Goal: Transaction & Acquisition: Purchase product/service

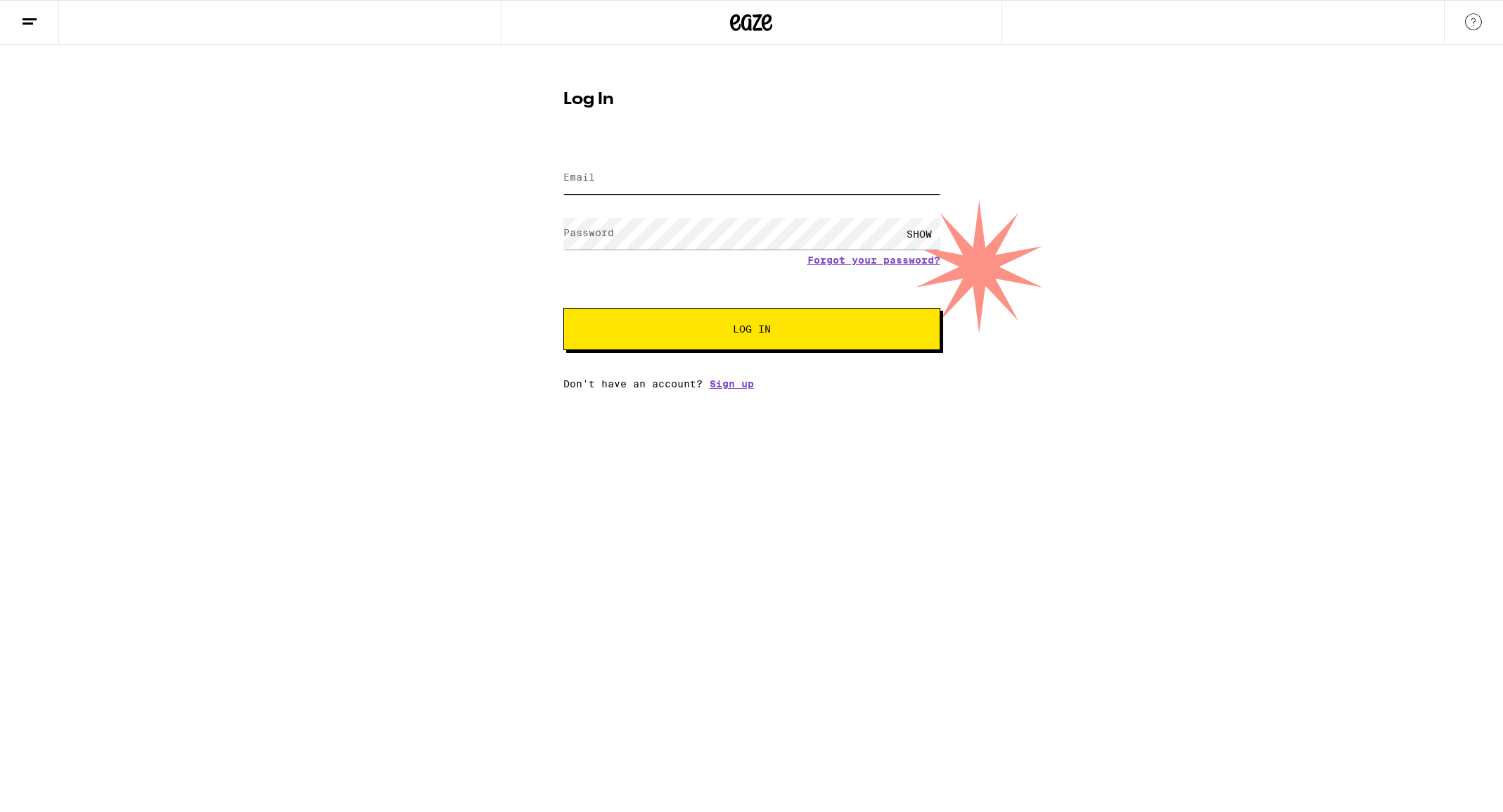
type input "[EMAIL_ADDRESS][DOMAIN_NAME]"
click at [701, 318] on button "Log In" at bounding box center [751, 329] width 377 height 43
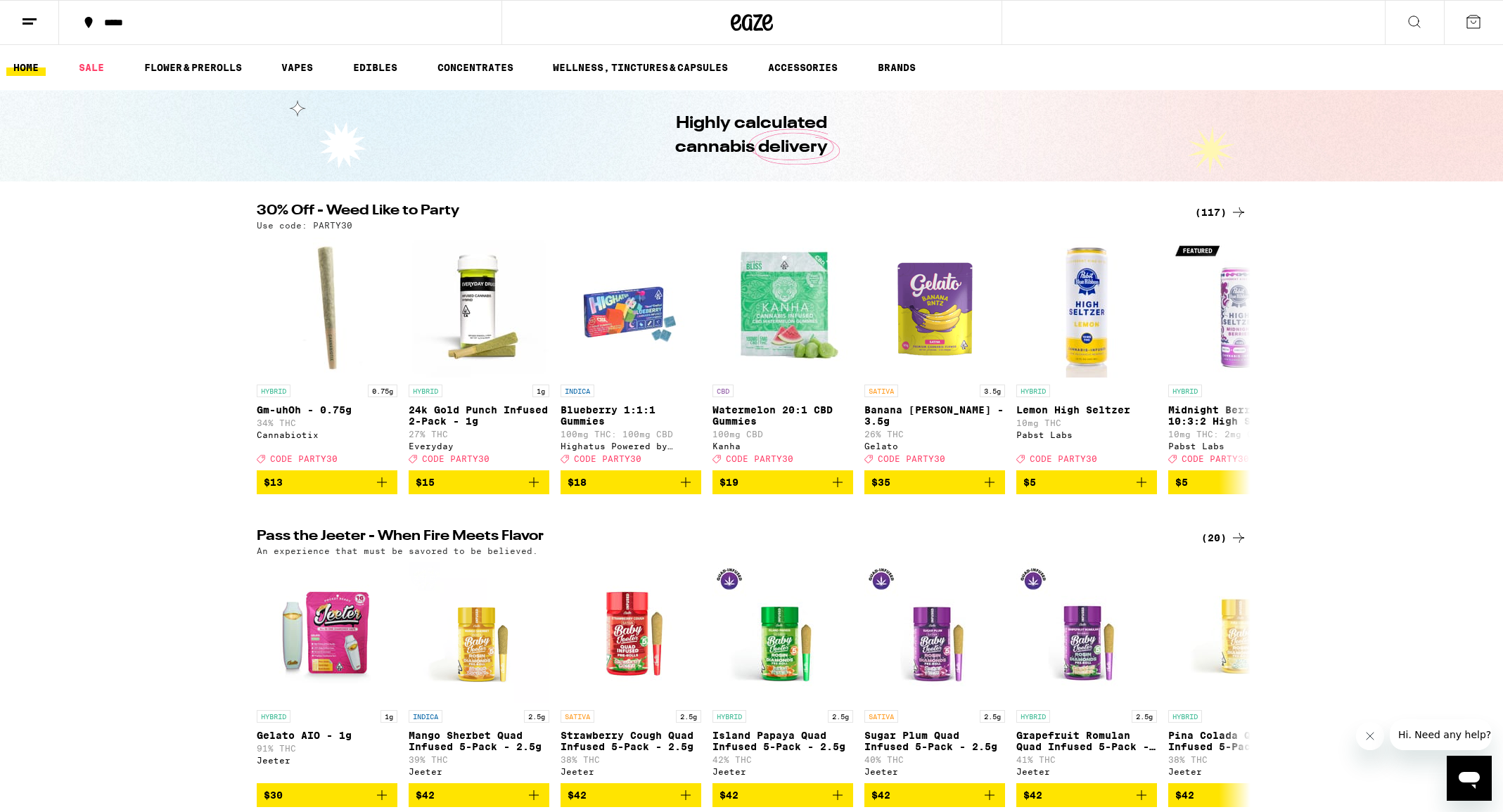
click at [131, 23] on div "*****" at bounding box center [288, 22] width 383 height 10
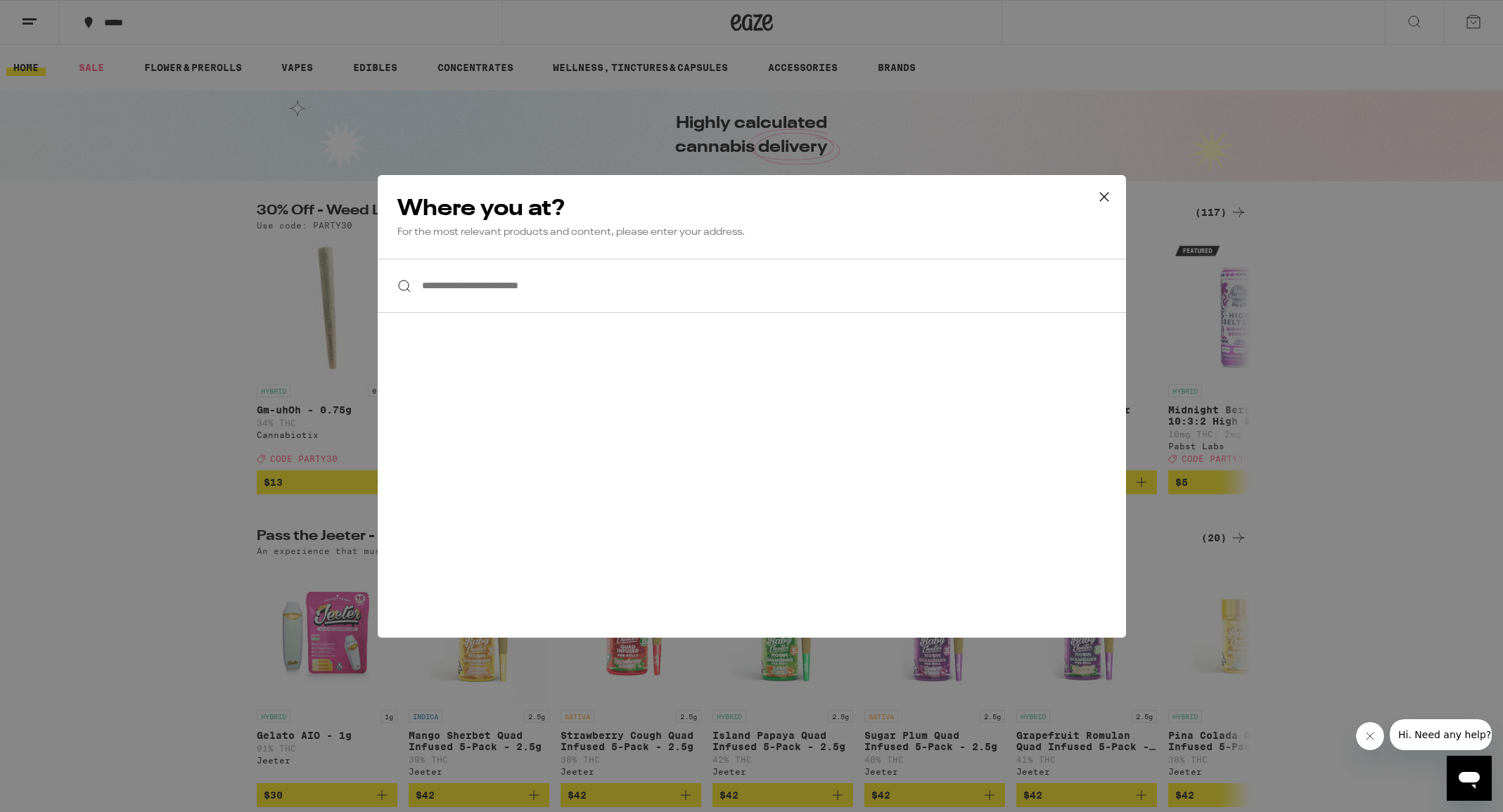
click at [471, 282] on input "**********" at bounding box center [752, 285] width 748 height 54
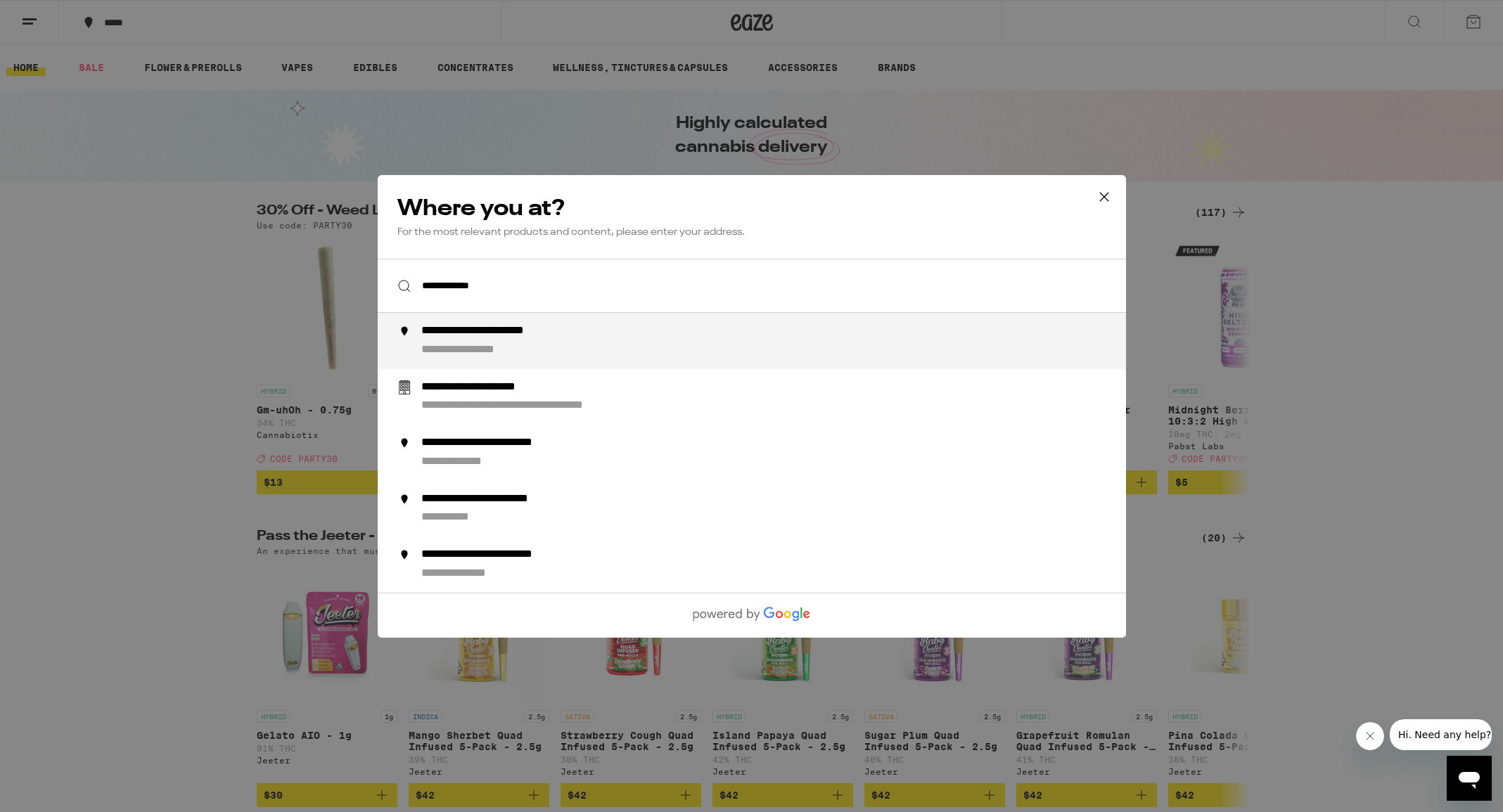
click at [474, 339] on div "**********" at bounding box center [507, 332] width 175 height 15
type input "**********"
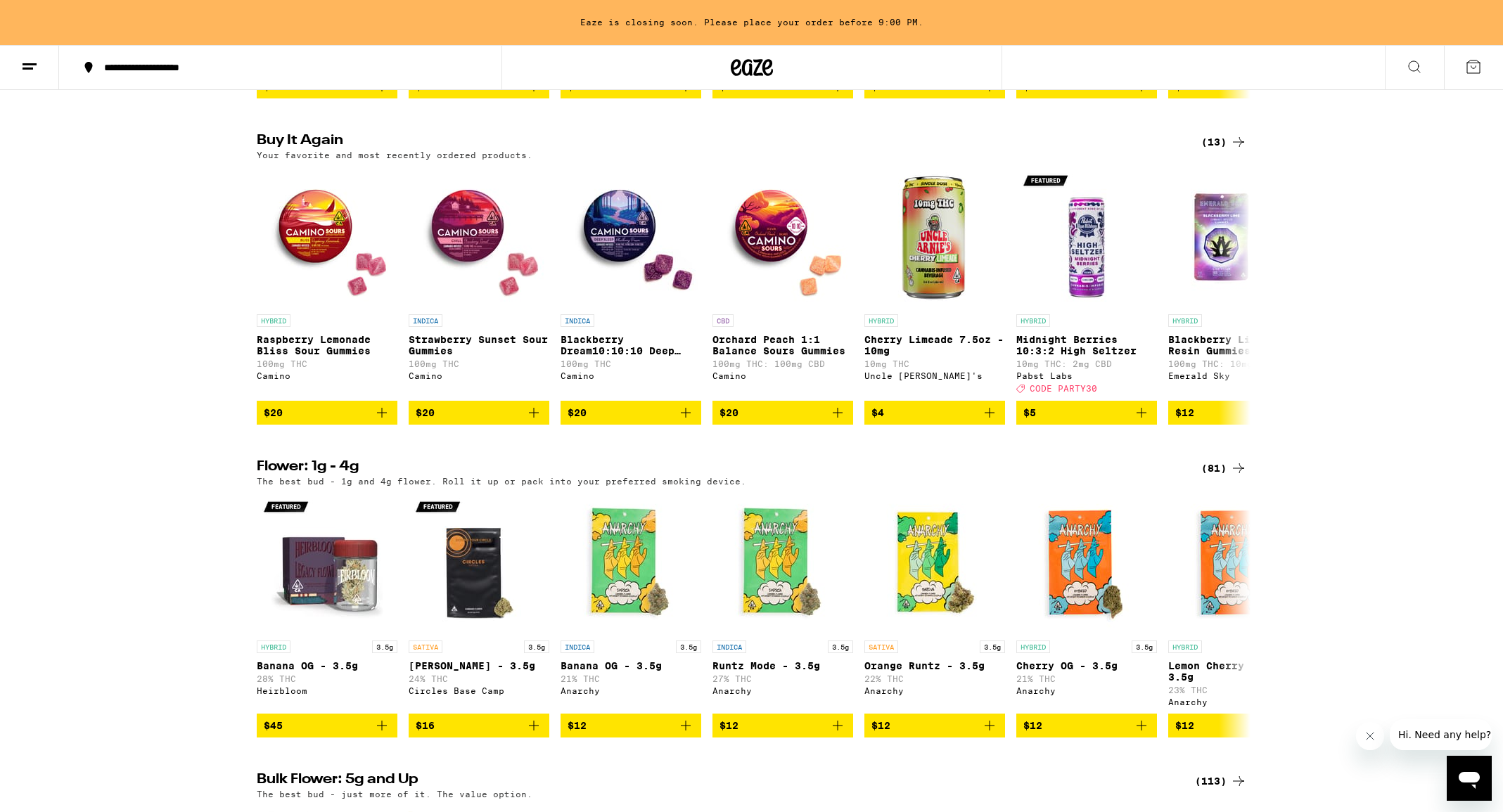
scroll to position [754, 0]
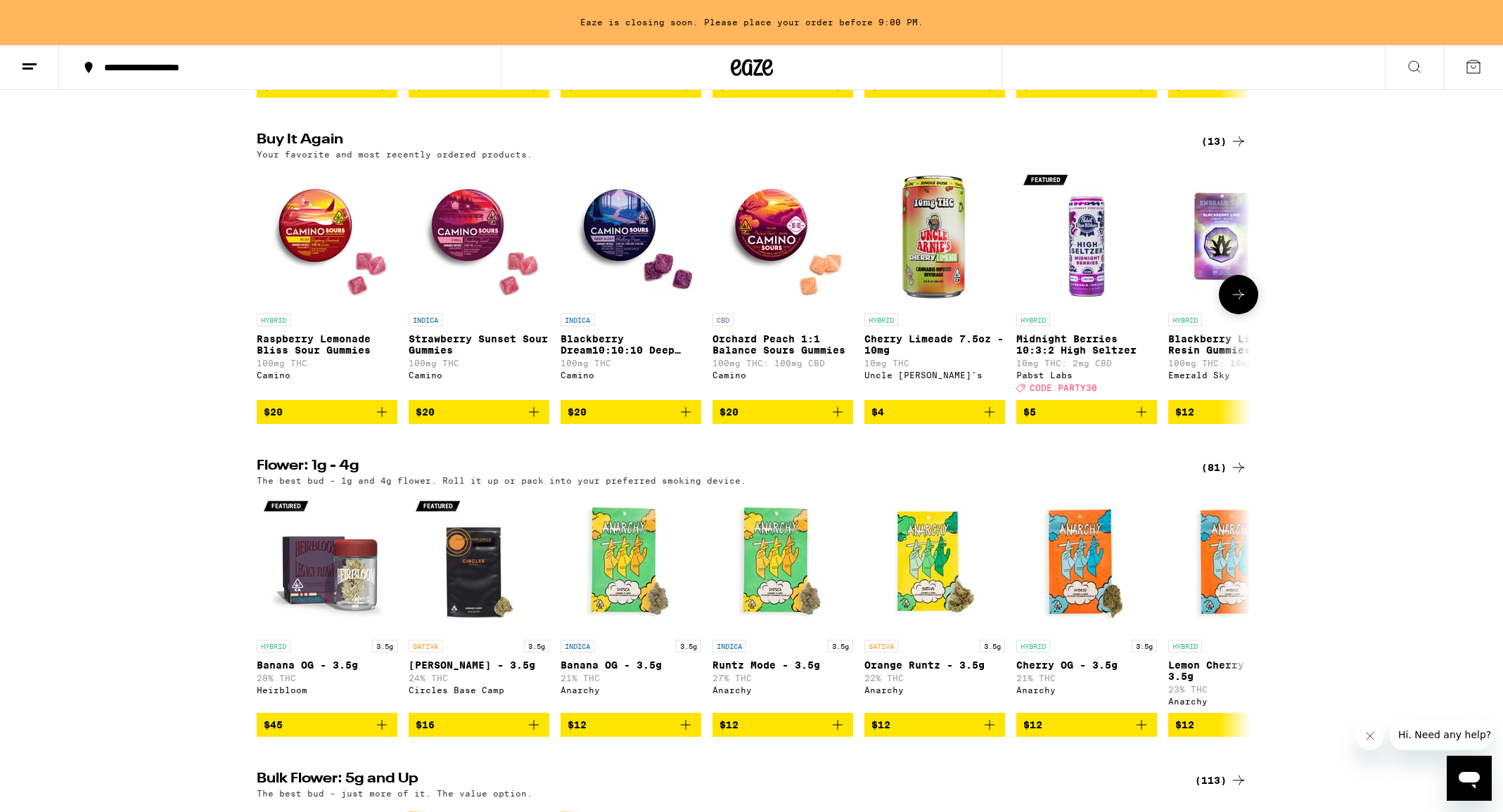
click at [383, 420] on icon "Add to bag" at bounding box center [381, 411] width 17 height 17
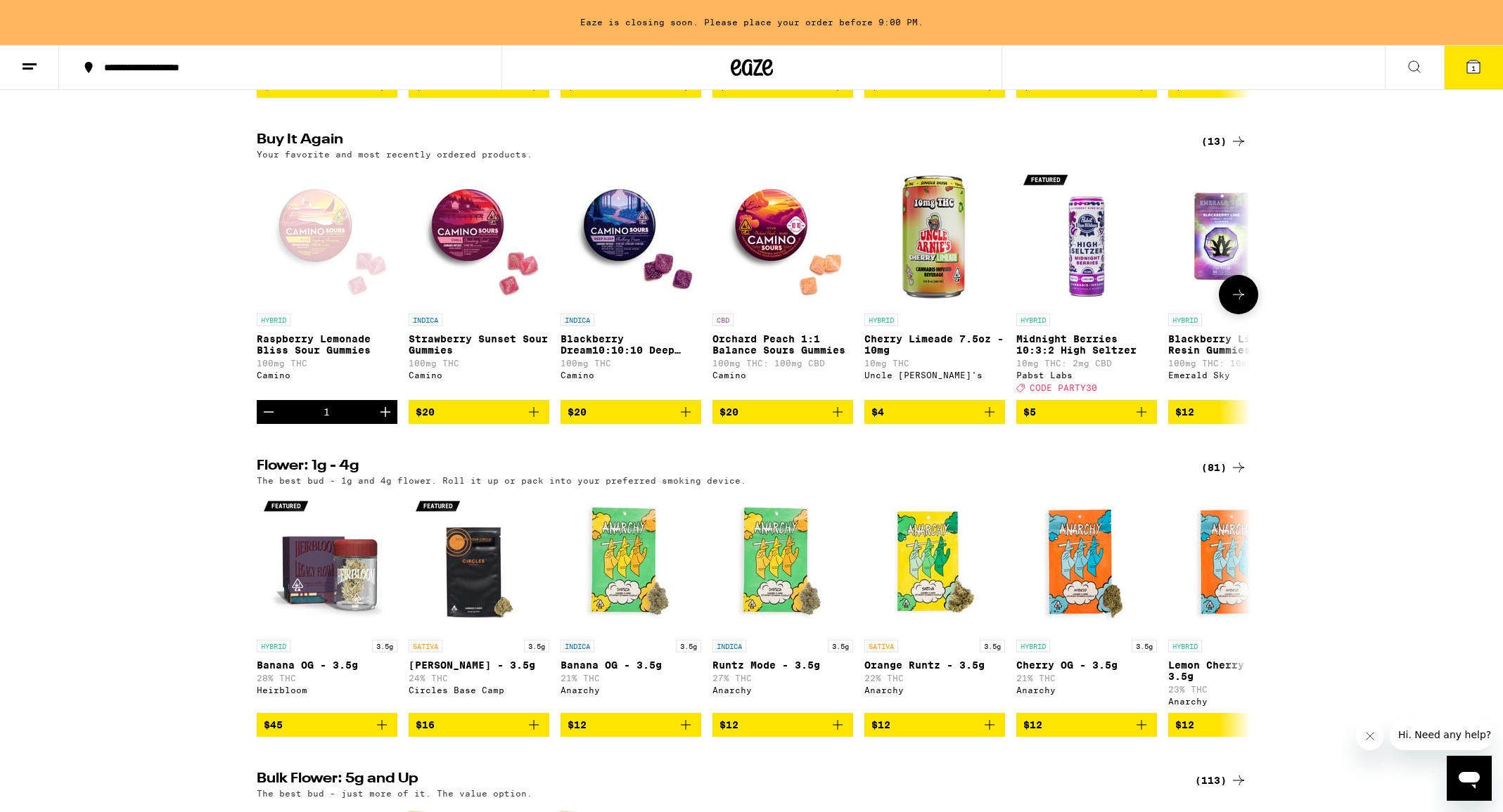
click at [383, 417] on icon "Increment" at bounding box center [385, 411] width 10 height 10
click at [536, 420] on icon "Add to bag" at bounding box center [534, 411] width 17 height 17
click at [536, 420] on icon "Increment" at bounding box center [537, 411] width 17 height 17
click at [686, 420] on icon "Add to bag" at bounding box center [685, 411] width 17 height 17
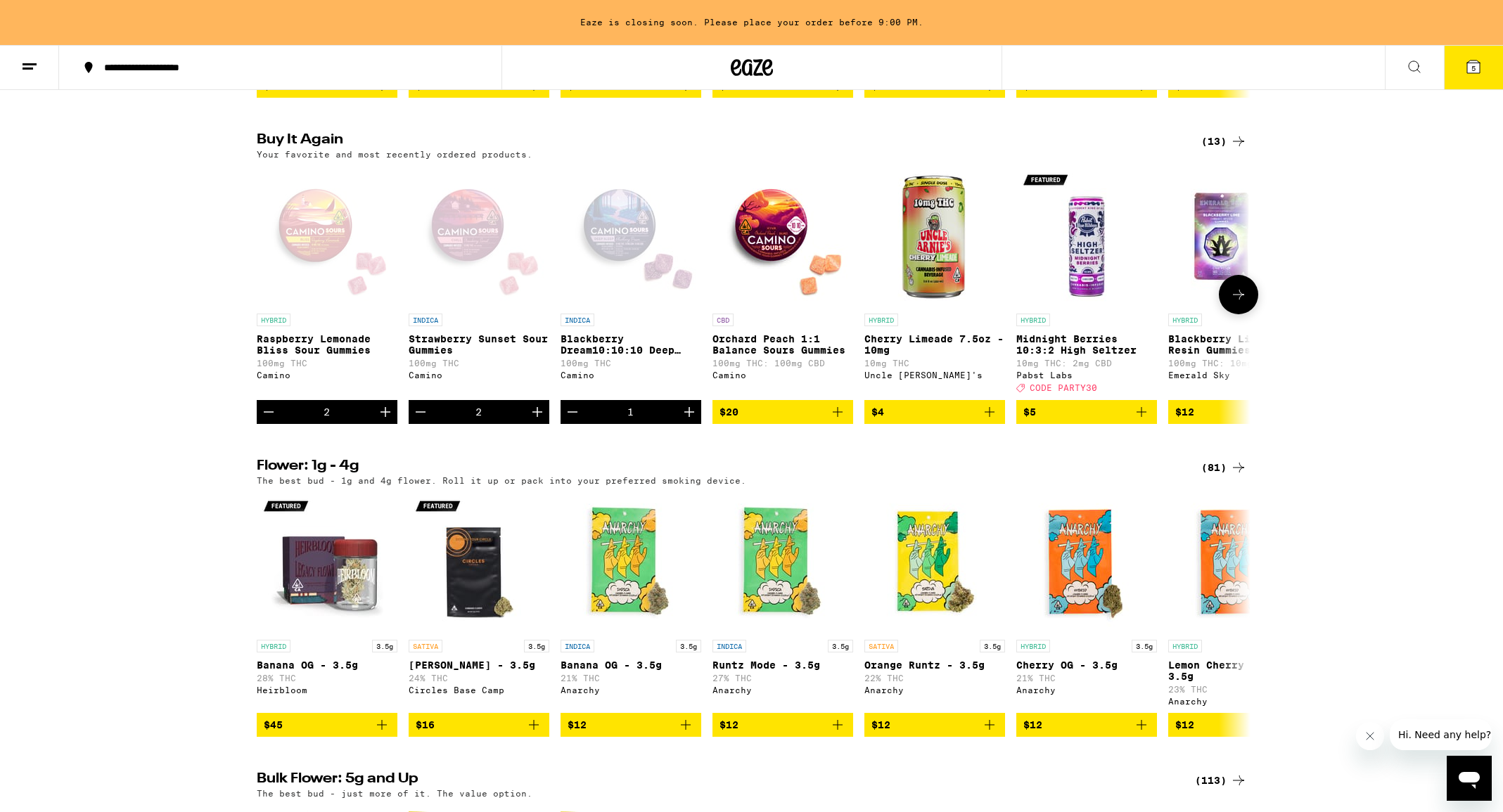
click at [686, 420] on icon "Increment" at bounding box center [689, 411] width 17 height 17
click at [839, 420] on icon "Add to bag" at bounding box center [837, 411] width 17 height 17
click at [839, 420] on icon "Increment" at bounding box center [841, 411] width 17 height 17
click at [1234, 303] on icon at bounding box center [1239, 294] width 17 height 17
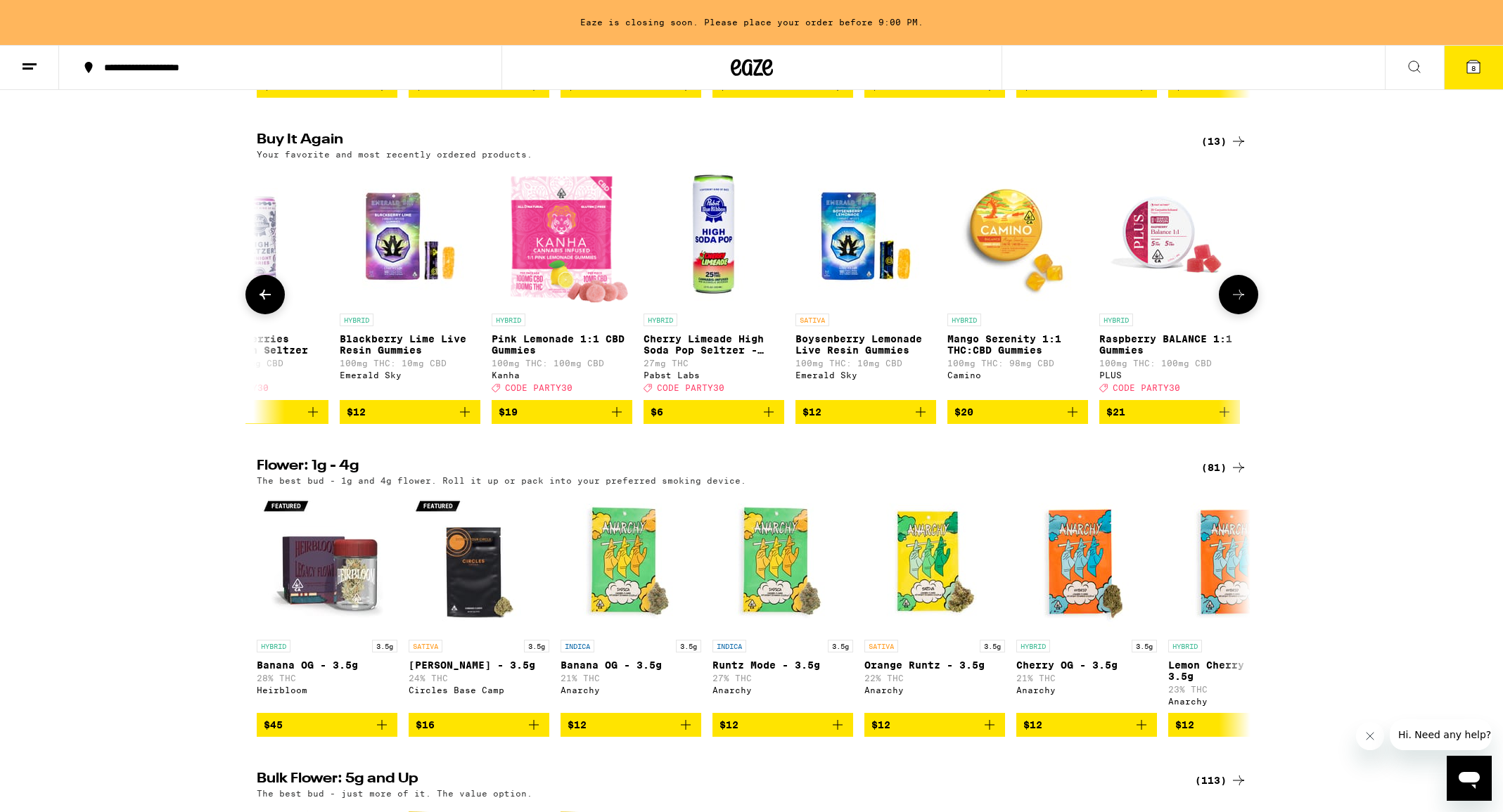
scroll to position [0, 837]
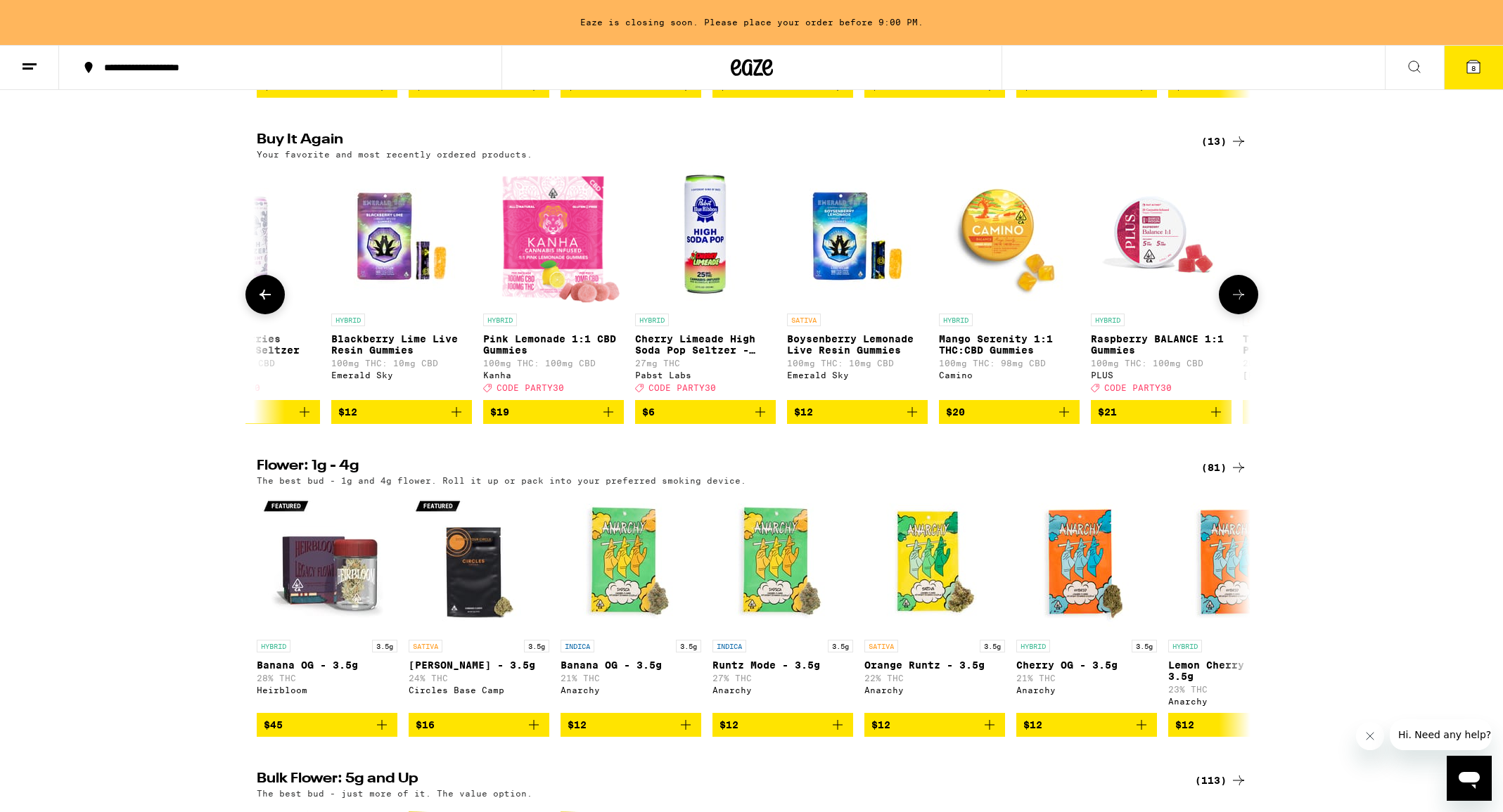
click at [1234, 303] on icon at bounding box center [1239, 294] width 17 height 17
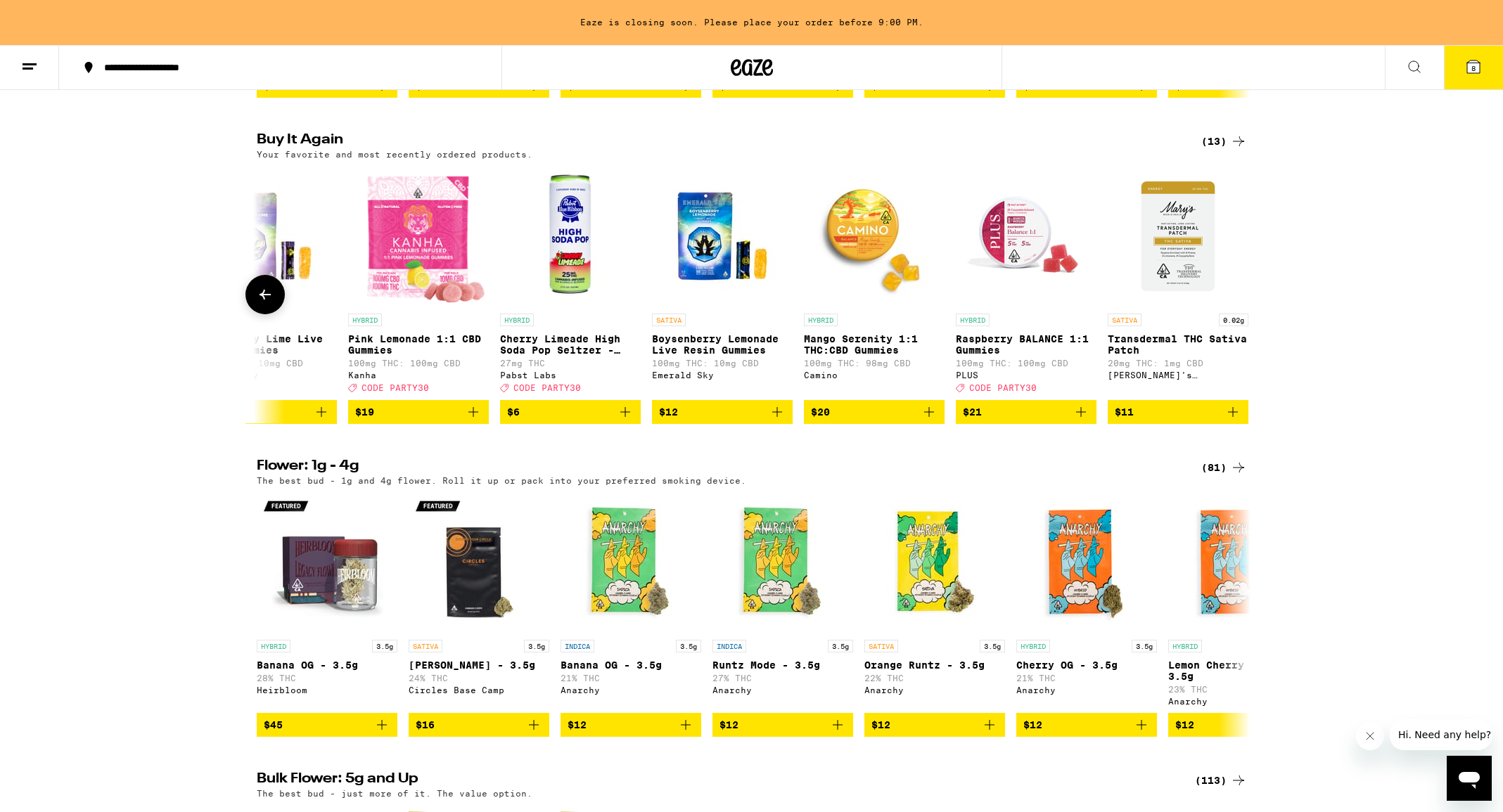
scroll to position [0, 985]
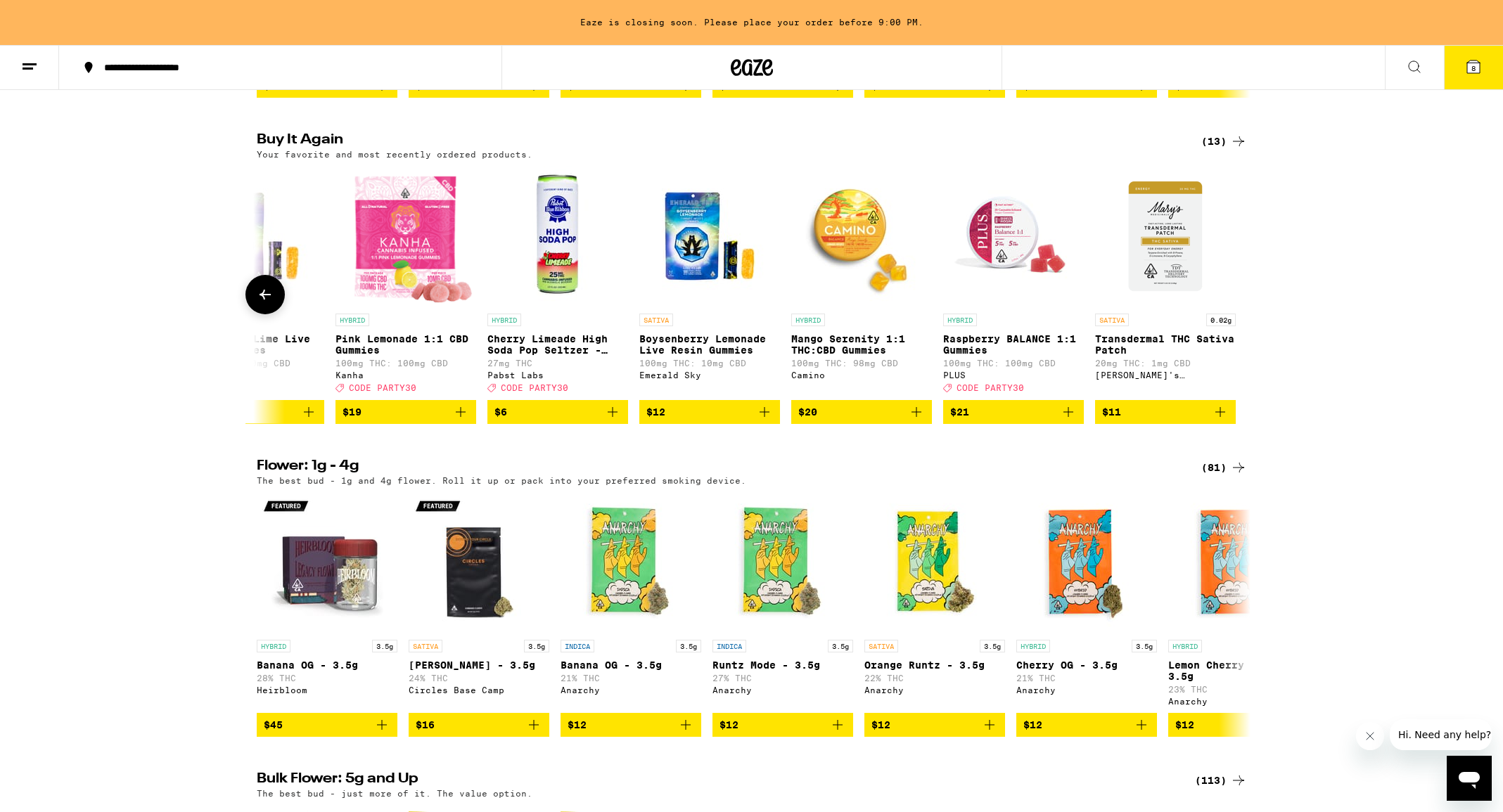
click at [268, 303] on icon at bounding box center [265, 294] width 17 height 17
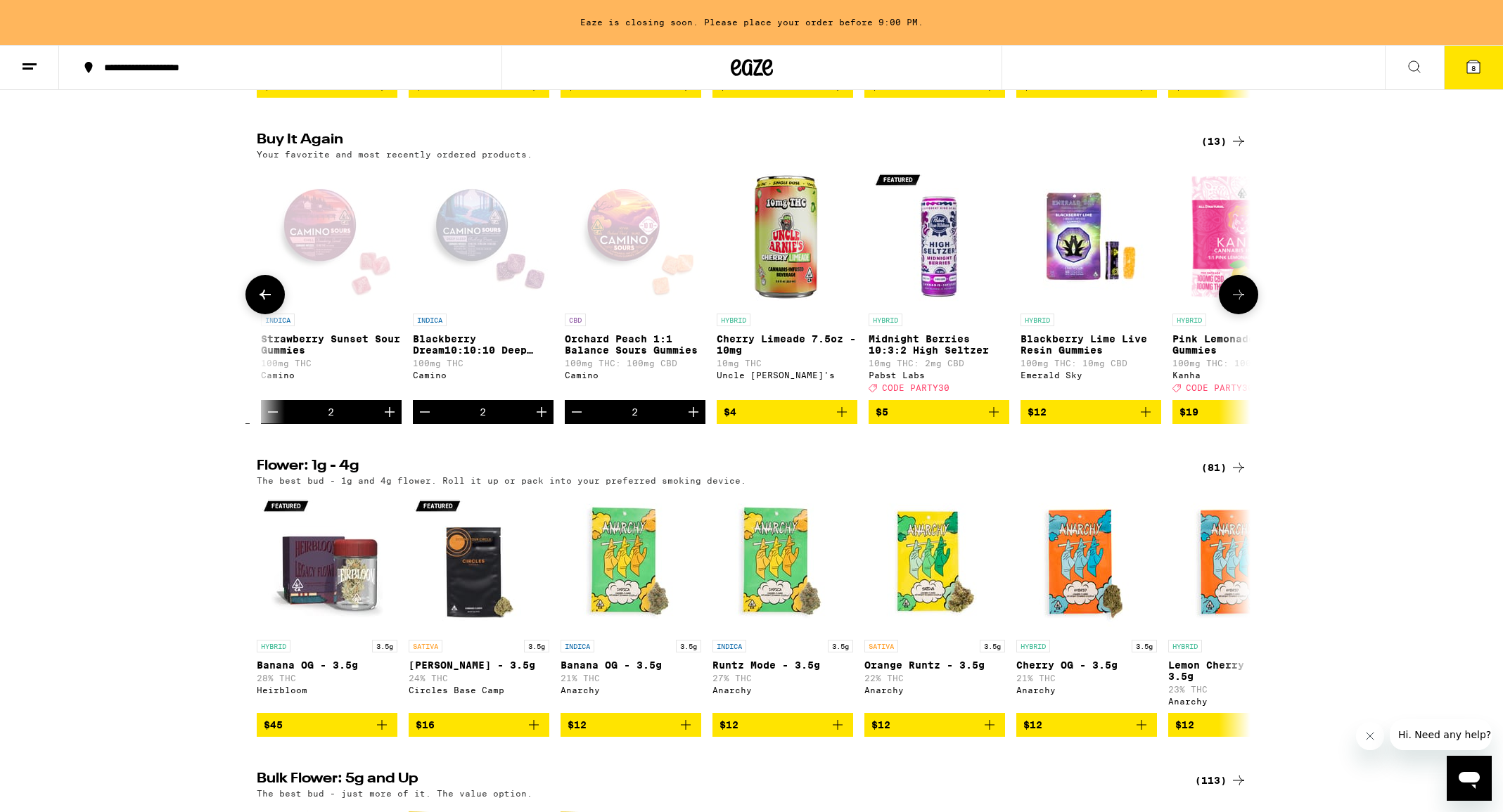
scroll to position [0, 148]
click at [1149, 420] on icon "Add to bag" at bounding box center [1146, 411] width 17 height 17
click at [1149, 420] on icon "Increment" at bounding box center [1149, 411] width 17 height 17
click at [788, 285] on img "Open page for Cherry Limeade 7.5oz - 10mg from Uncle Arnie's" at bounding box center [787, 236] width 141 height 141
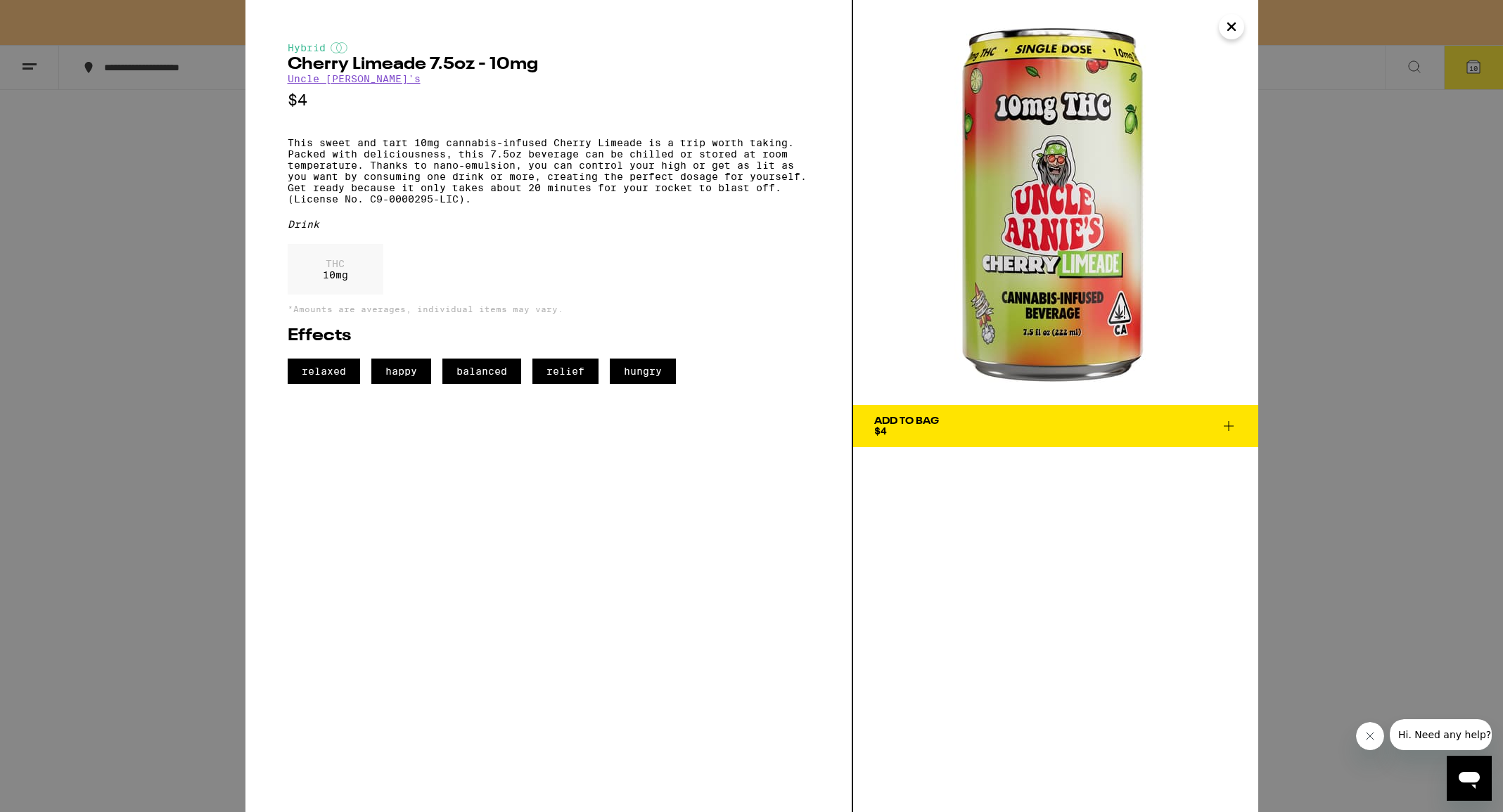
click at [1227, 26] on icon "Close" at bounding box center [1232, 27] width 17 height 21
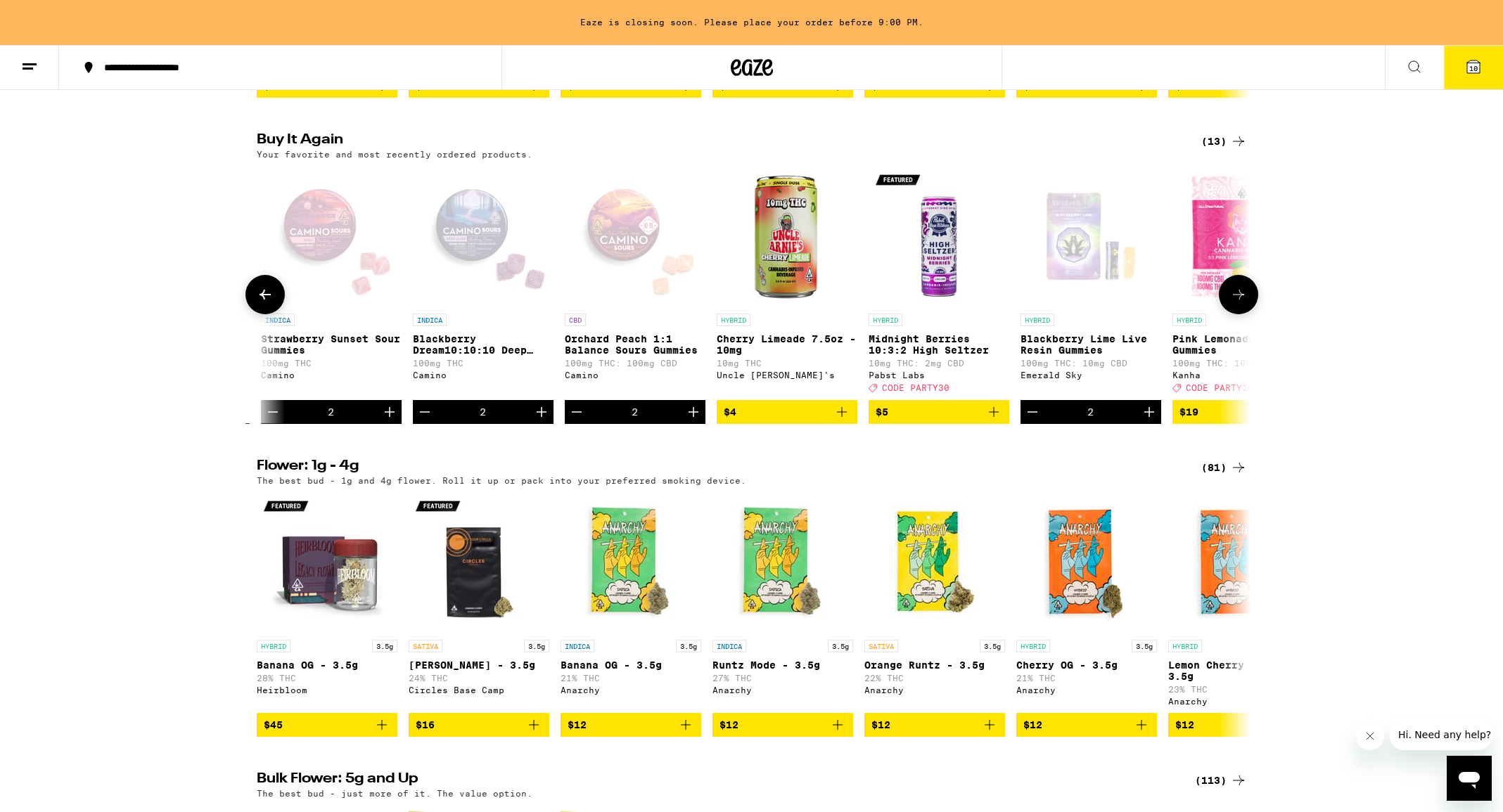
click at [942, 266] on img "Open page for Midnight Berries 10:3:2 High Seltzer from Pabst Labs" at bounding box center [939, 236] width 141 height 141
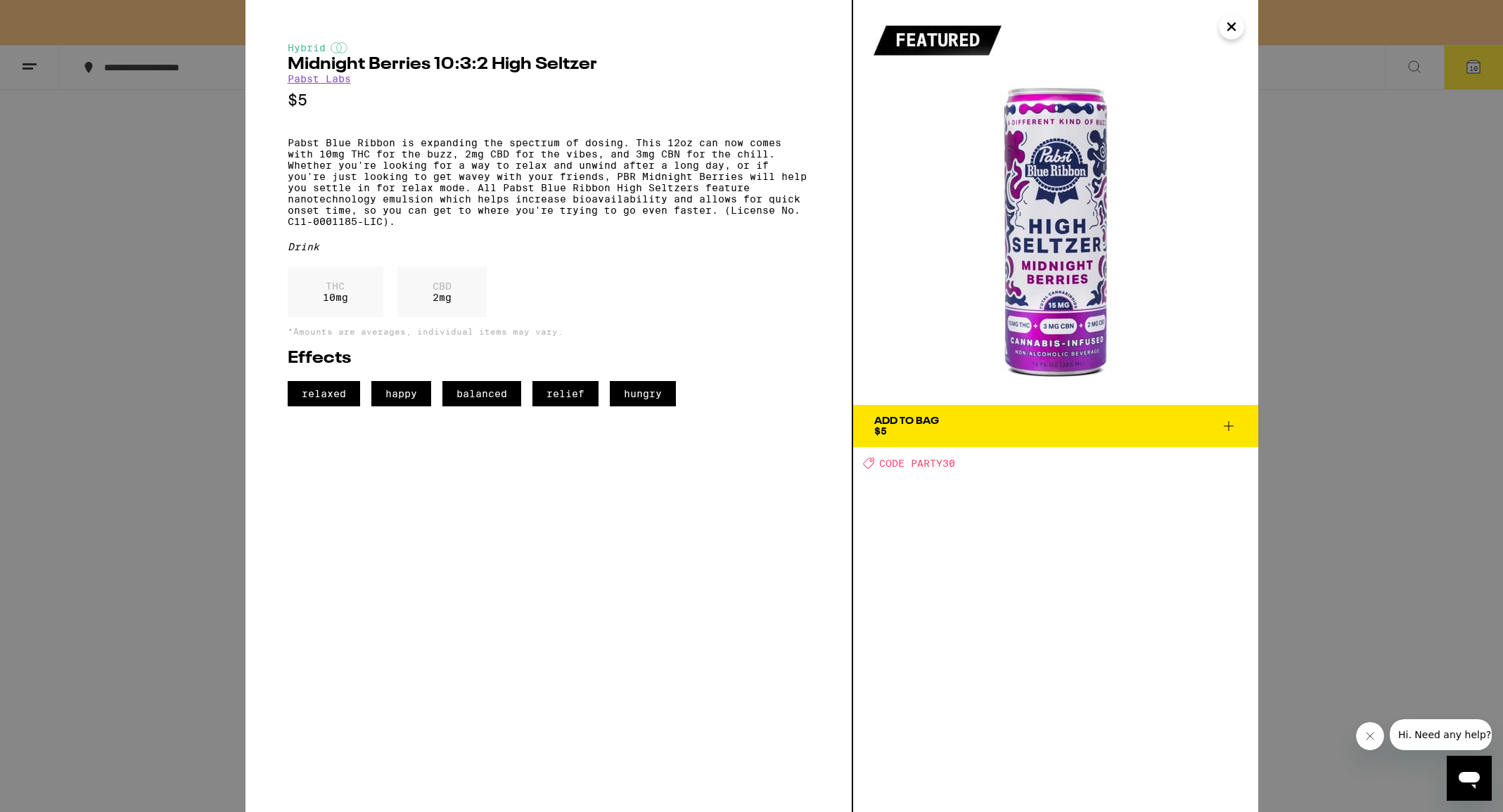
click at [1230, 26] on icon "Close" at bounding box center [1232, 27] width 7 height 7
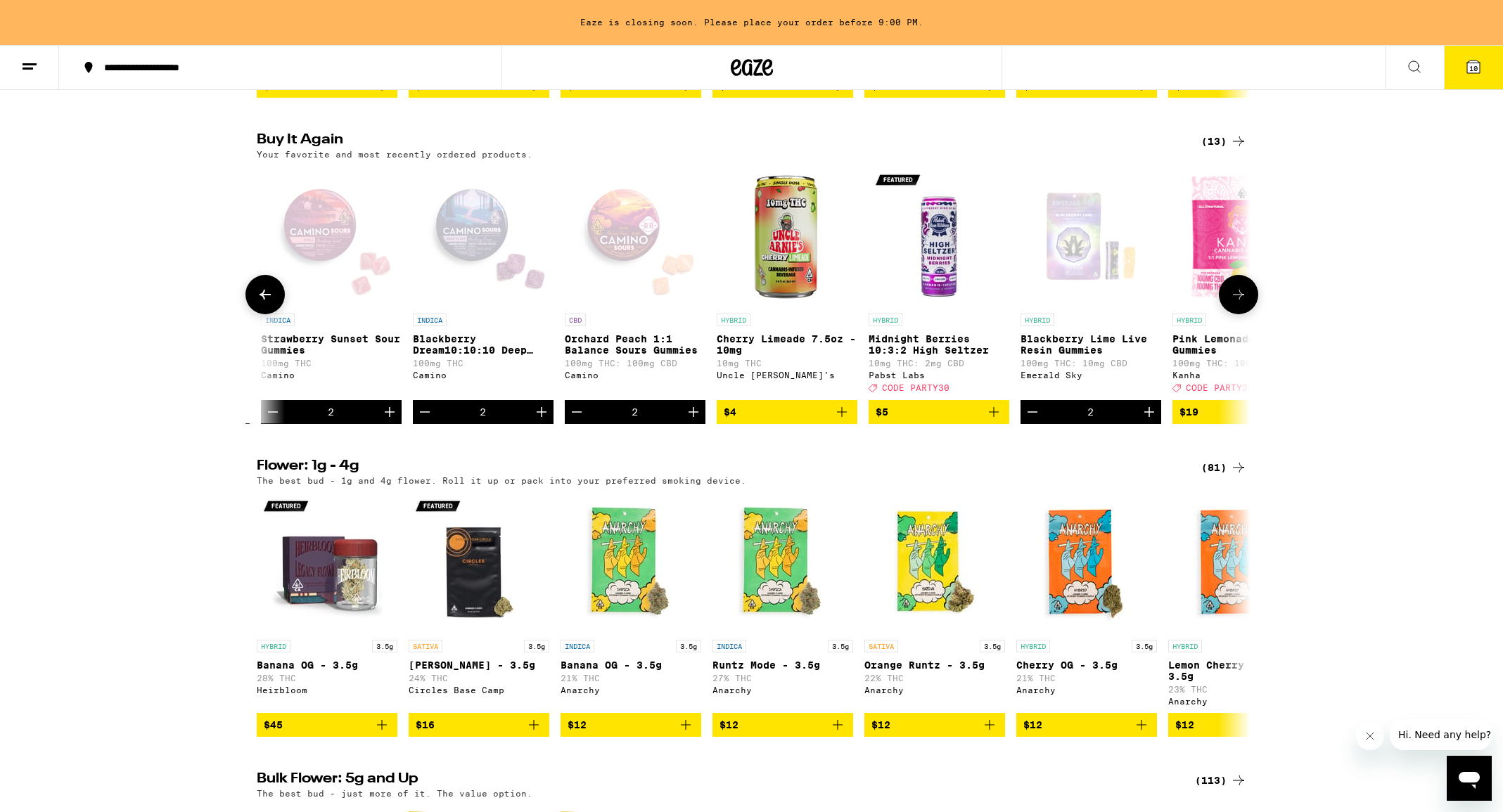
click at [1227, 315] on button at bounding box center [1239, 294] width 39 height 39
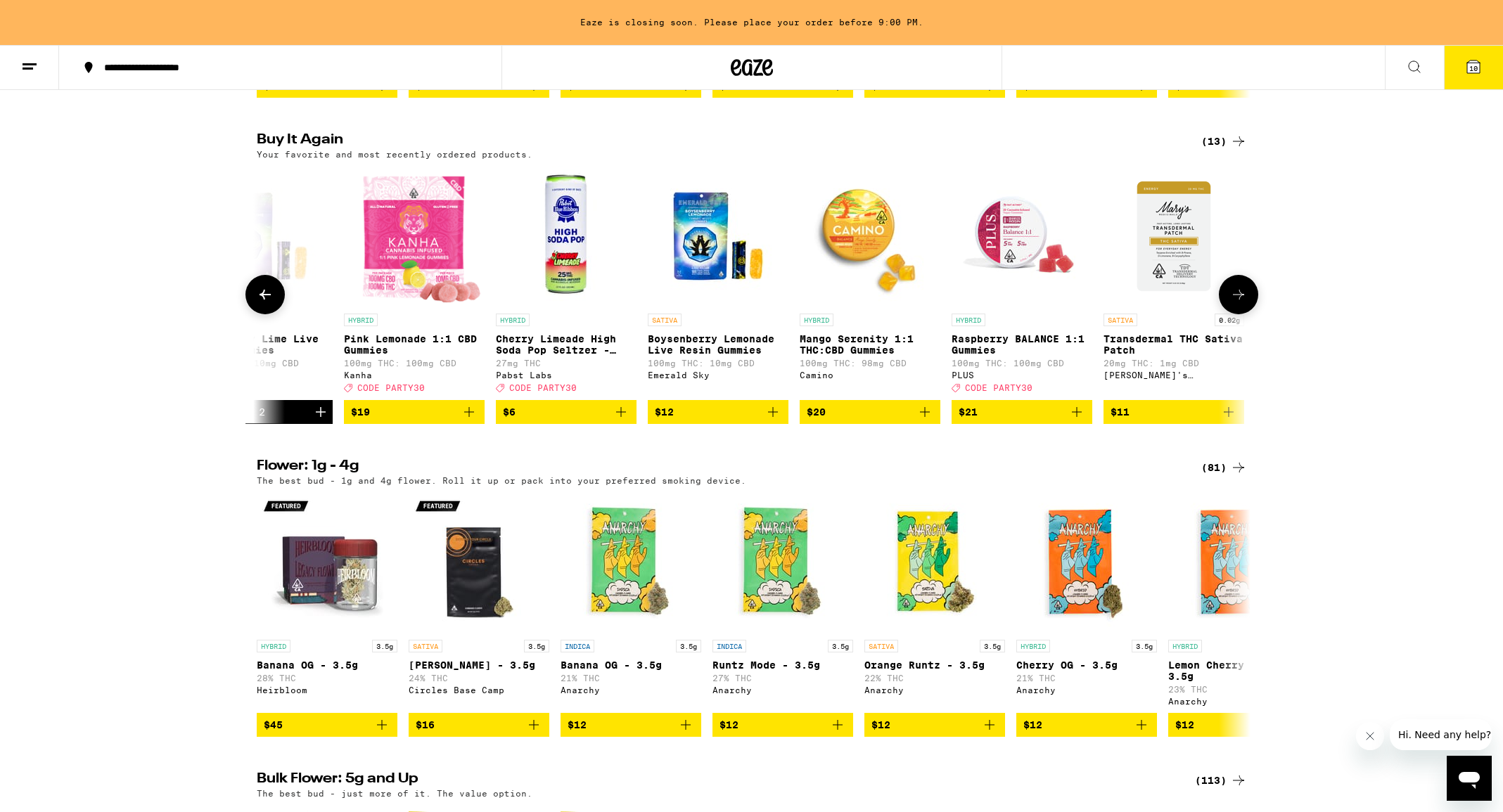
scroll to position [0, 985]
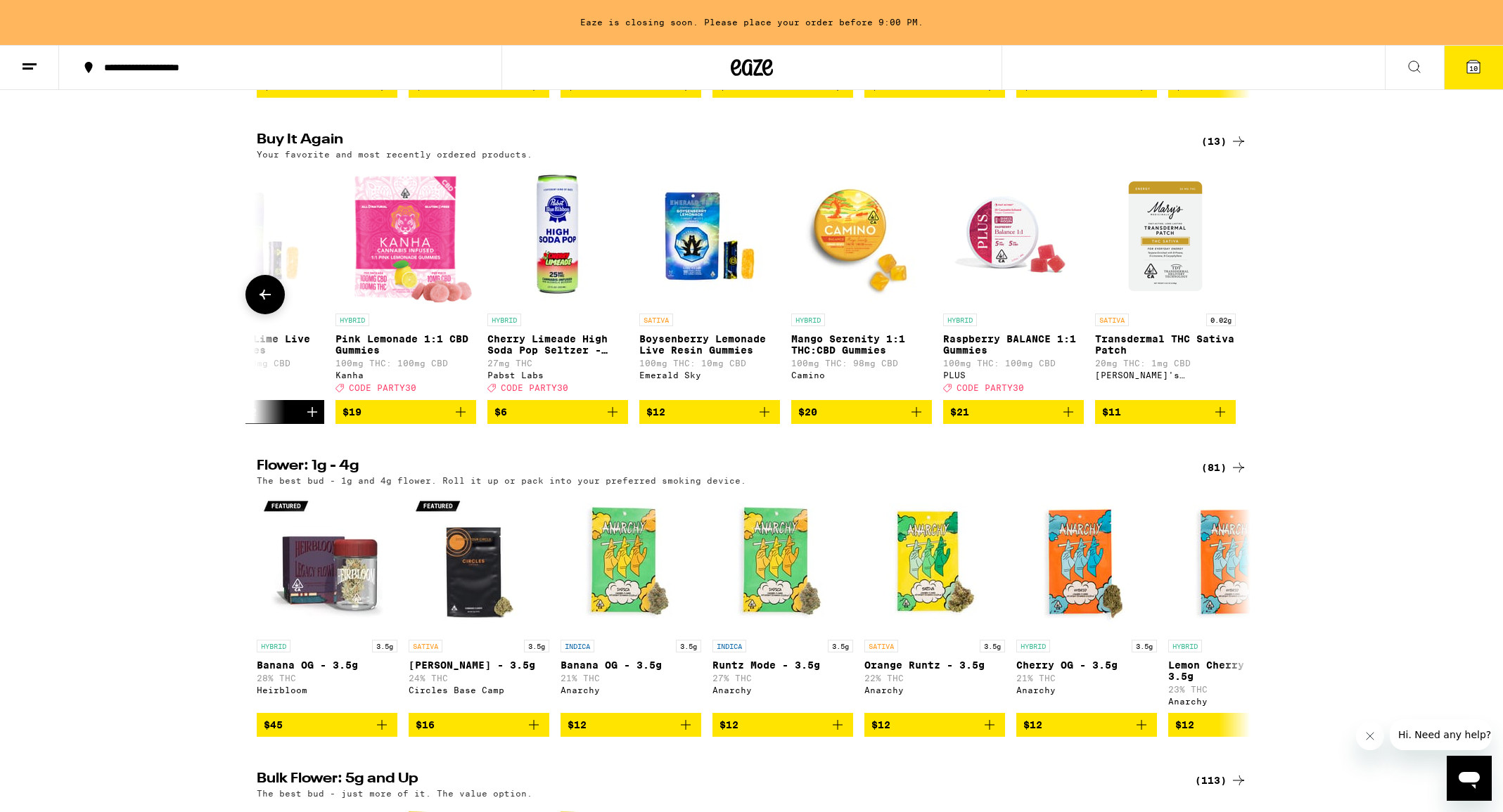
click at [560, 290] on img "Open page for Cherry Limeade High Soda Pop Seltzer - 25mg from Pabst Labs" at bounding box center [558, 236] width 141 height 141
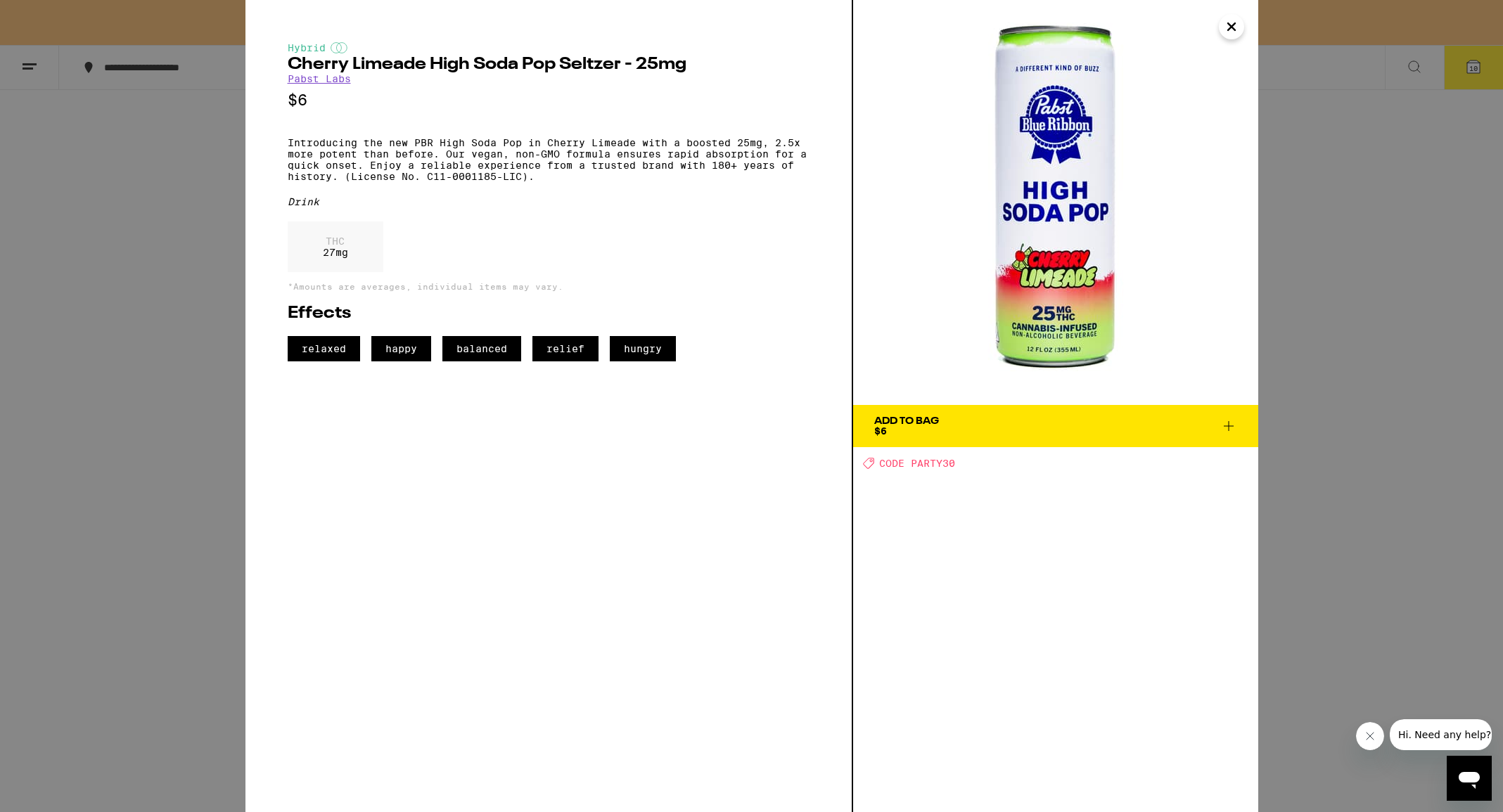
click at [948, 433] on span "Add To Bag $6" at bounding box center [1055, 426] width 363 height 20
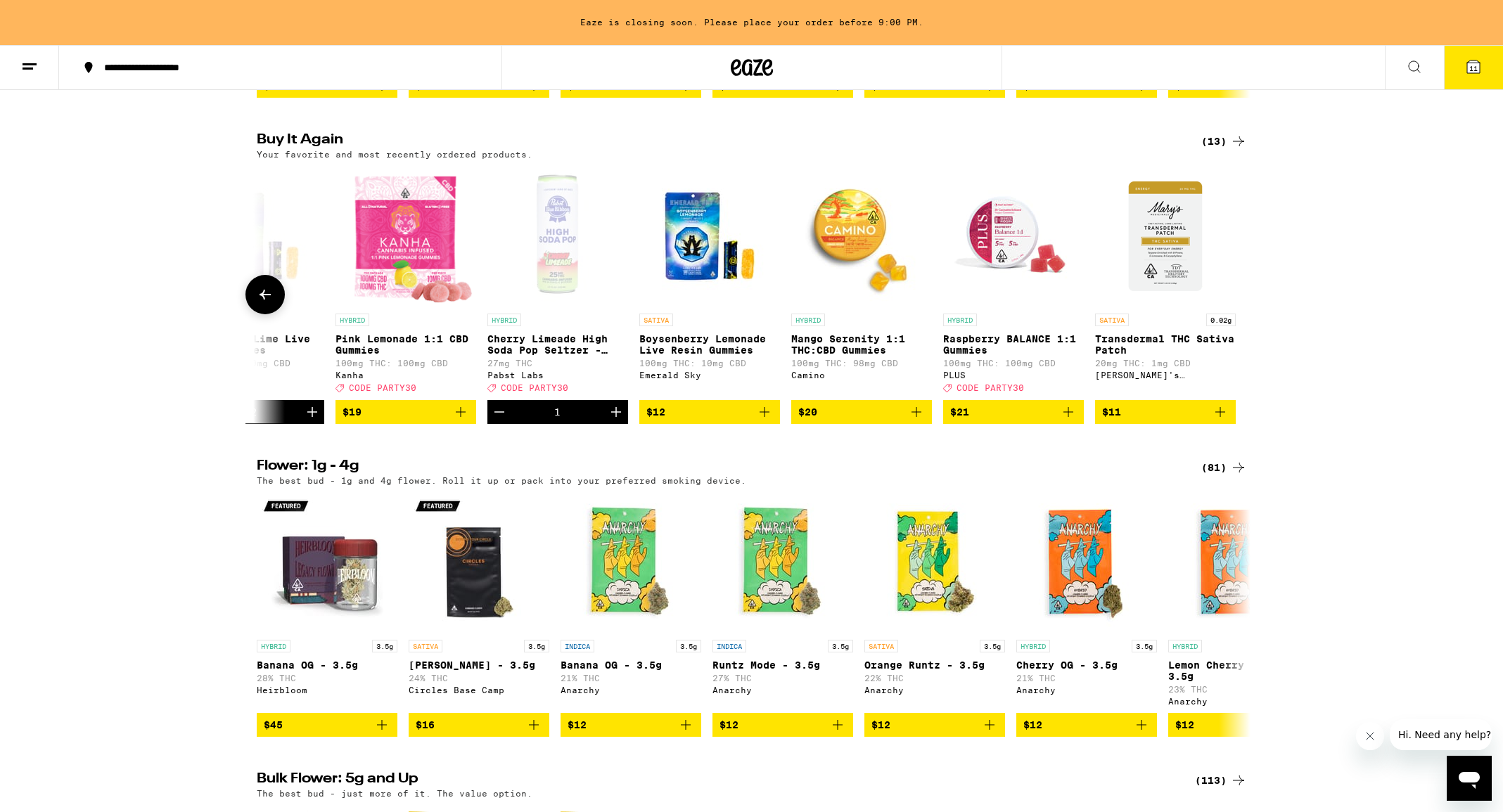
click at [617, 420] on icon "Increment" at bounding box center [615, 411] width 17 height 17
click at [258, 303] on icon at bounding box center [265, 294] width 17 height 17
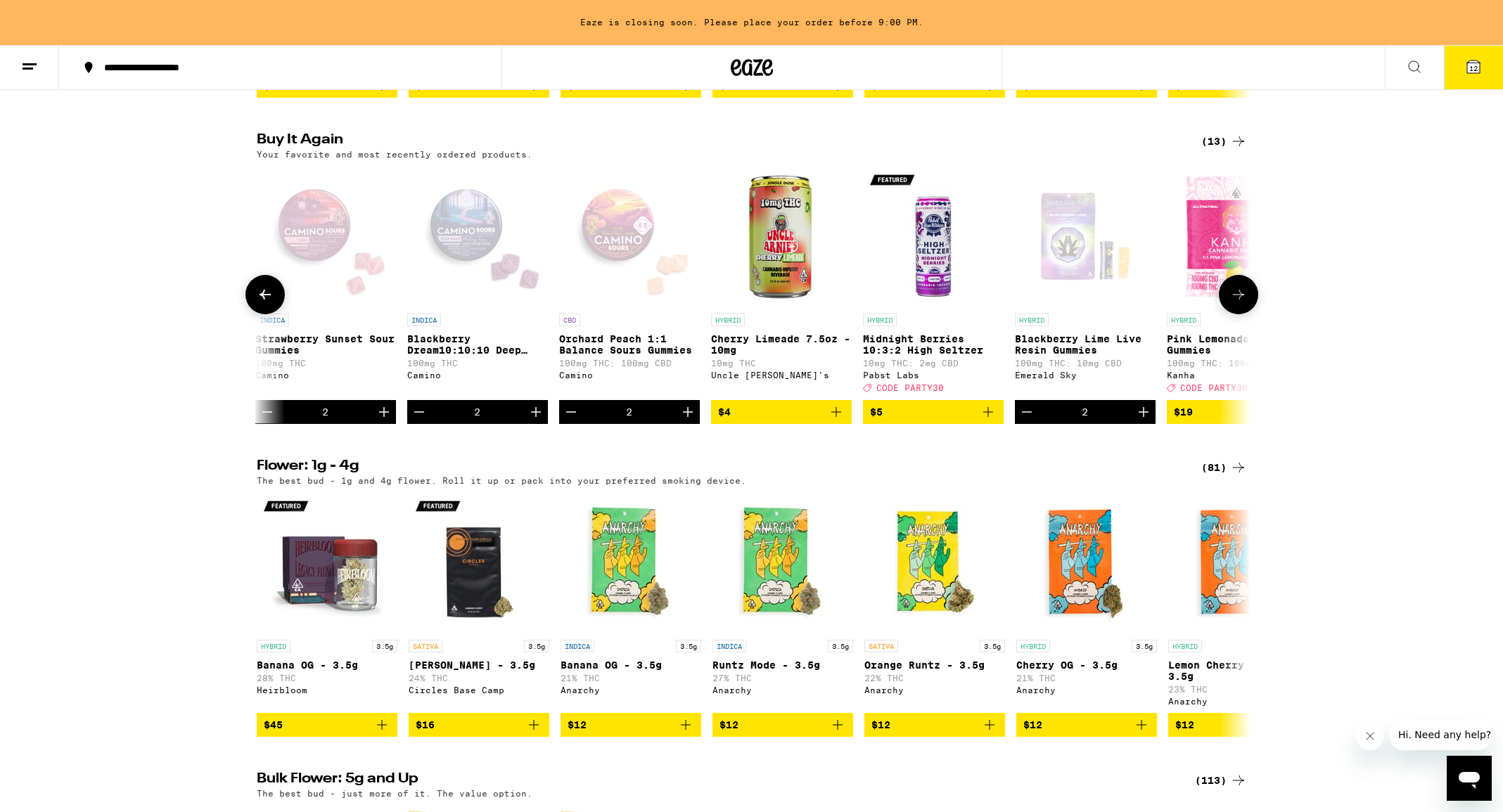
scroll to position [0, 148]
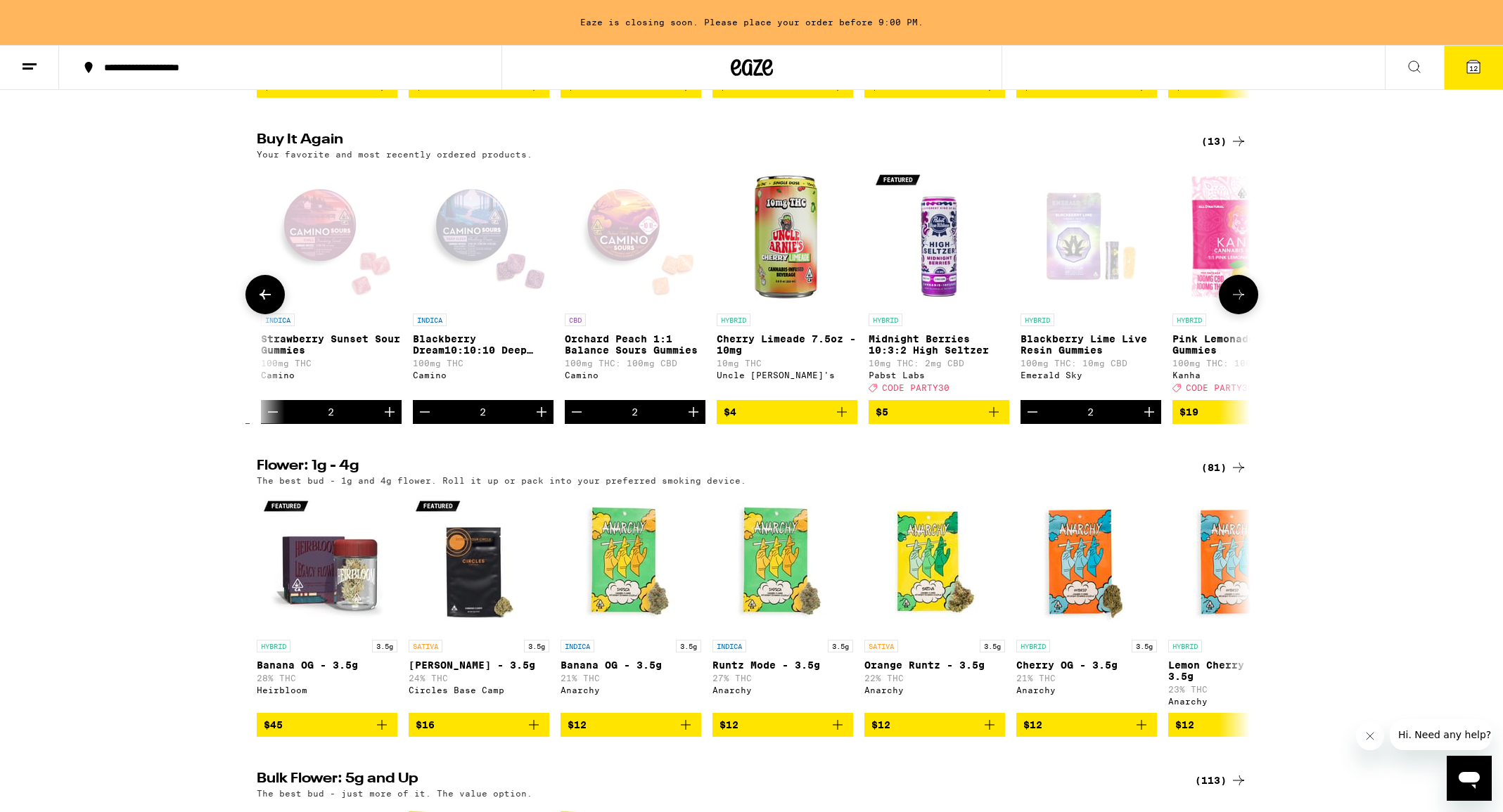
click at [996, 420] on icon "Add to bag" at bounding box center [993, 411] width 17 height 17
click at [996, 420] on icon "Increment" at bounding box center [997, 411] width 17 height 17
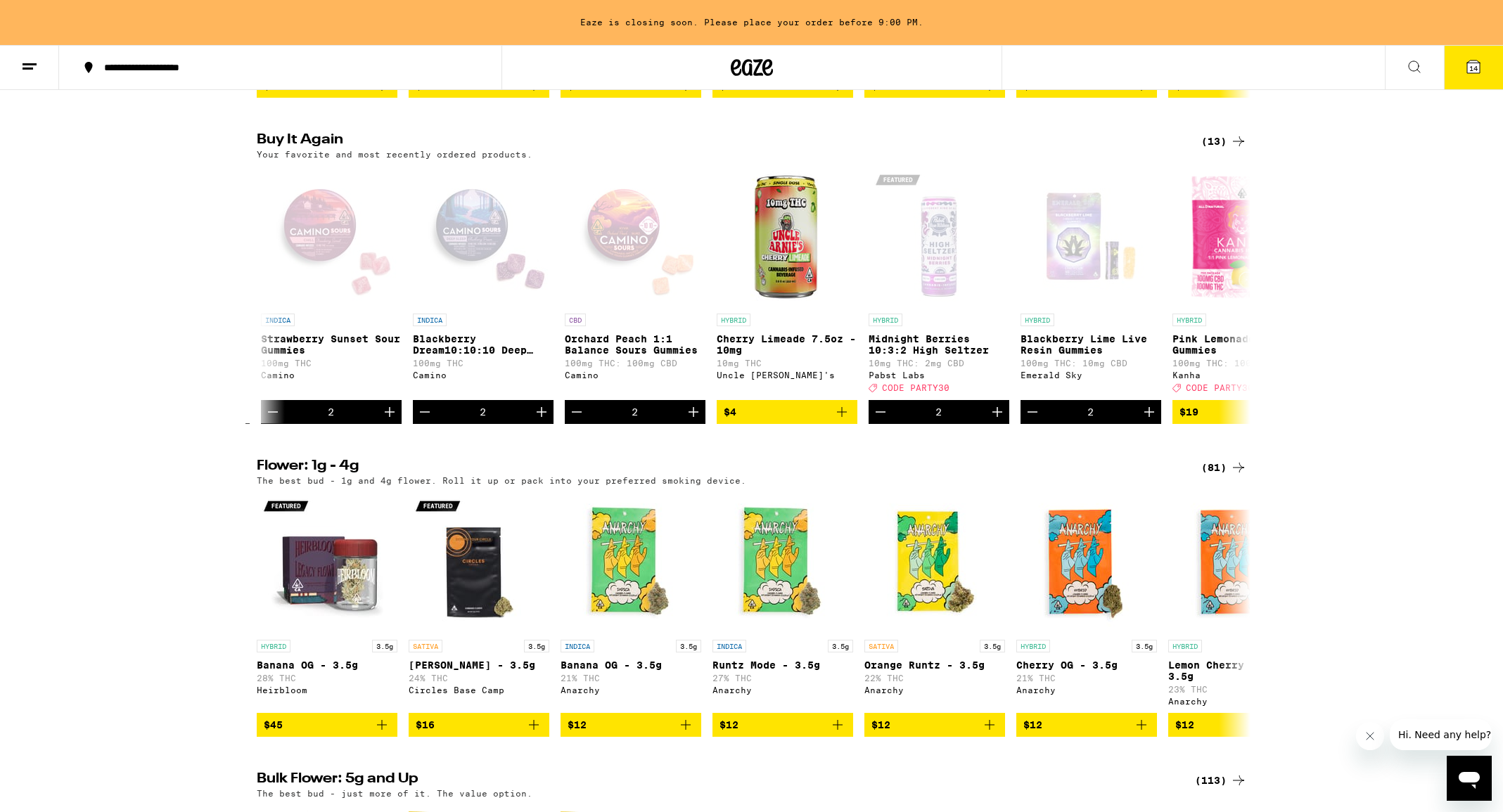
click at [1472, 66] on span "14" at bounding box center [1474, 68] width 9 height 9
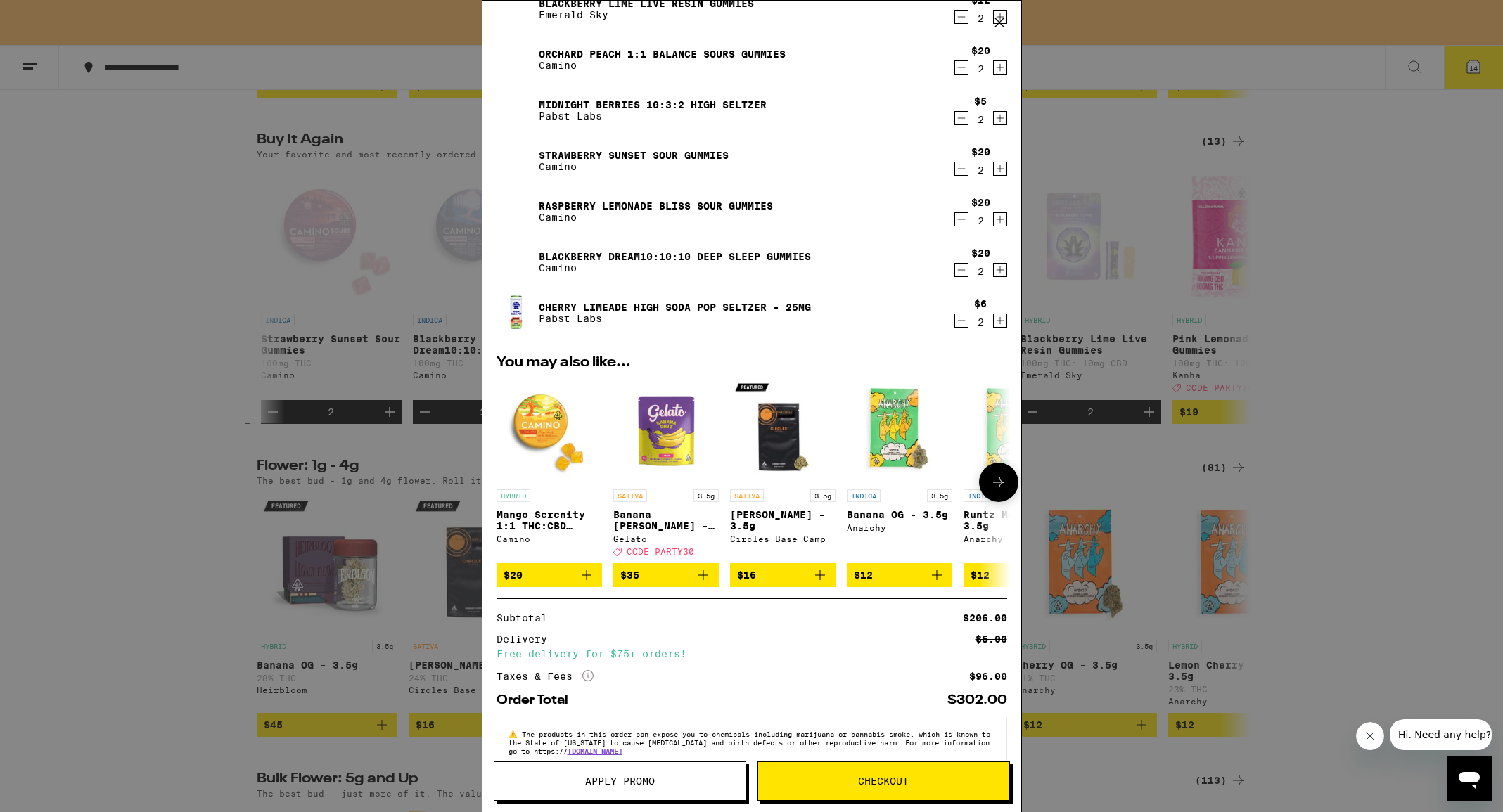
scroll to position [137, 0]
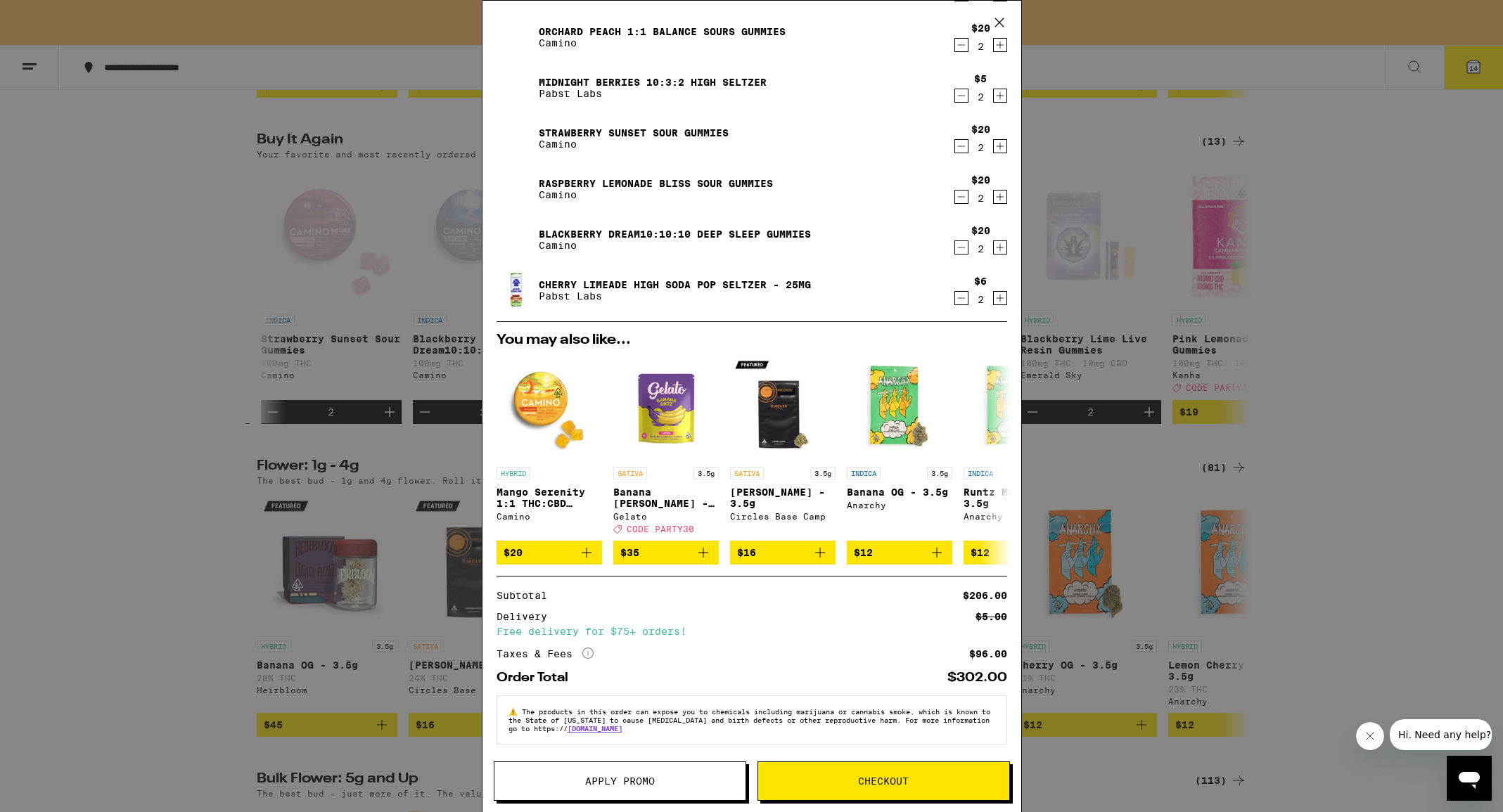
click at [650, 792] on button "Apply Promo" at bounding box center [620, 781] width 253 height 39
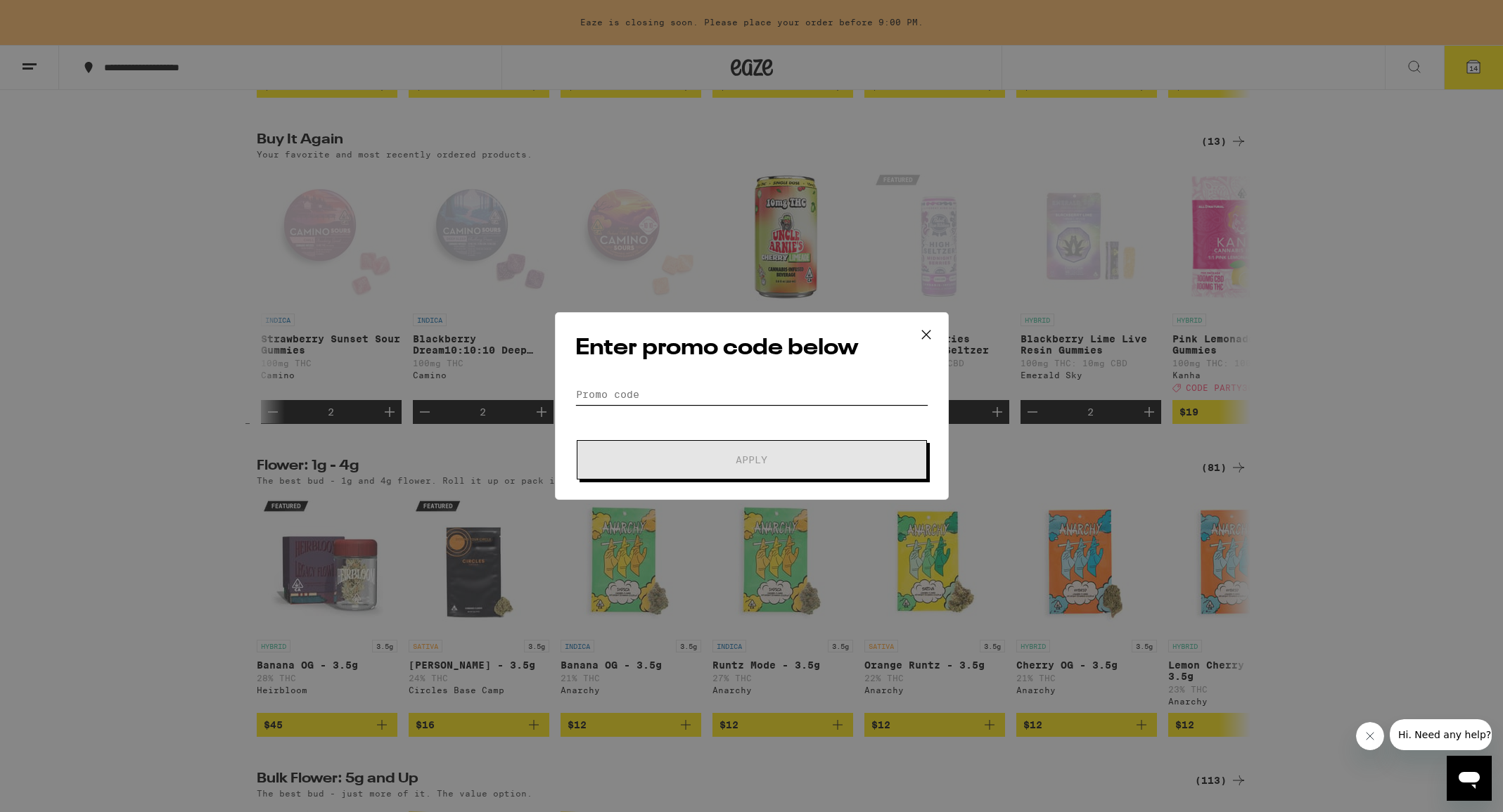
click at [618, 399] on input "Promo Code" at bounding box center [752, 394] width 353 height 21
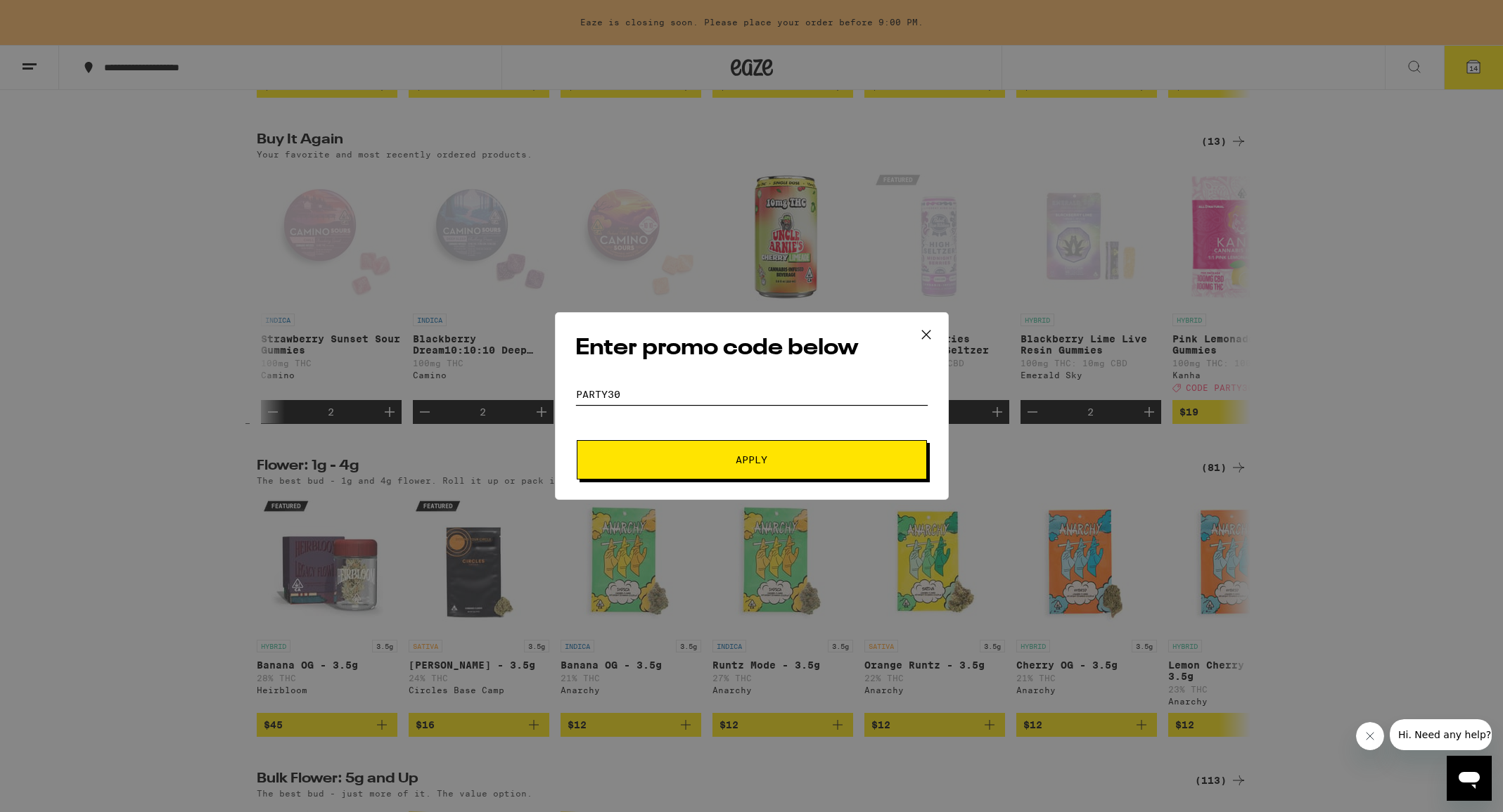
type input "PARTY30"
click at [615, 454] on button "Apply" at bounding box center [752, 460] width 350 height 39
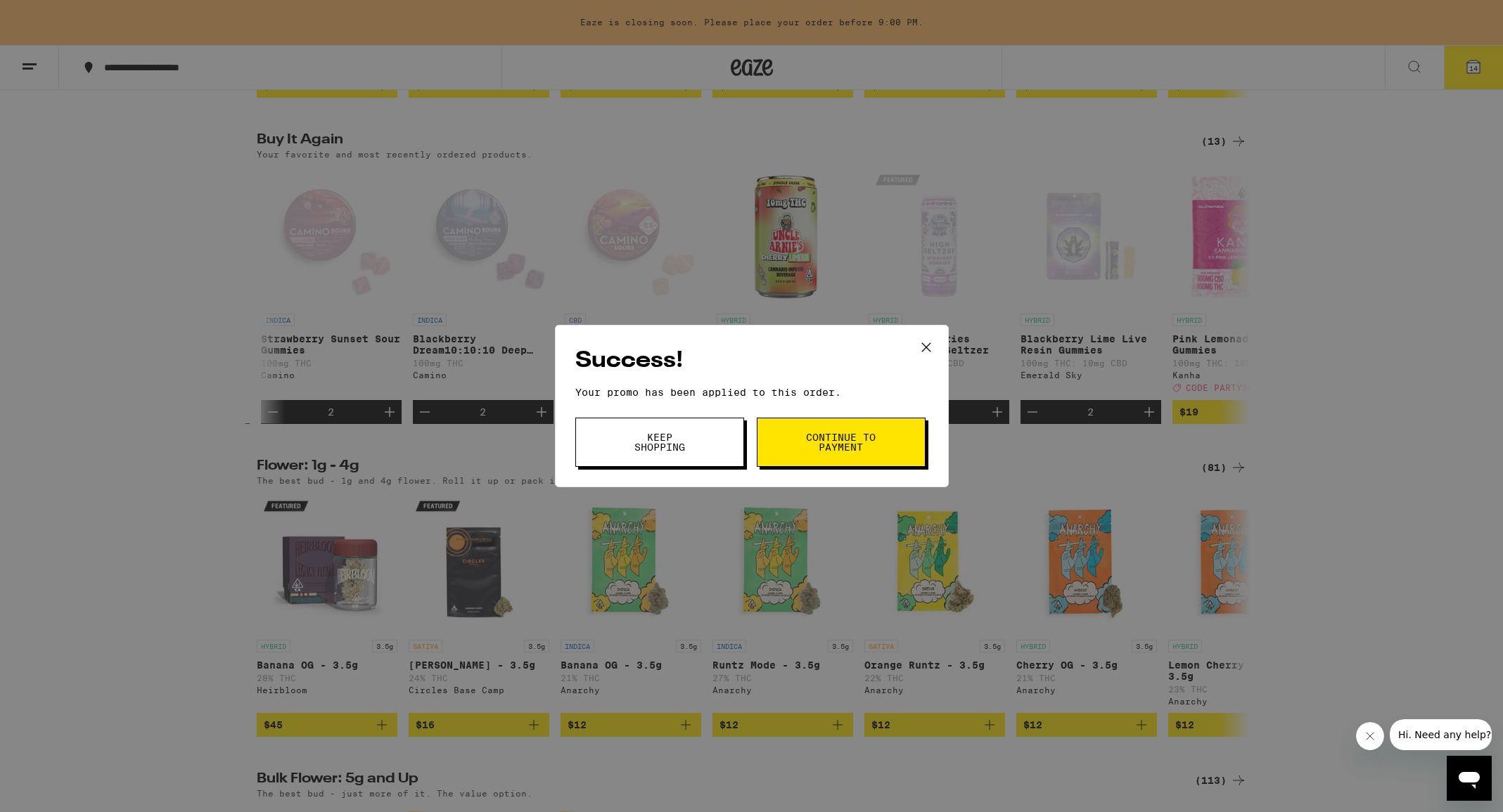
click at [681, 448] on span "Keep Shopping" at bounding box center [660, 442] width 72 height 20
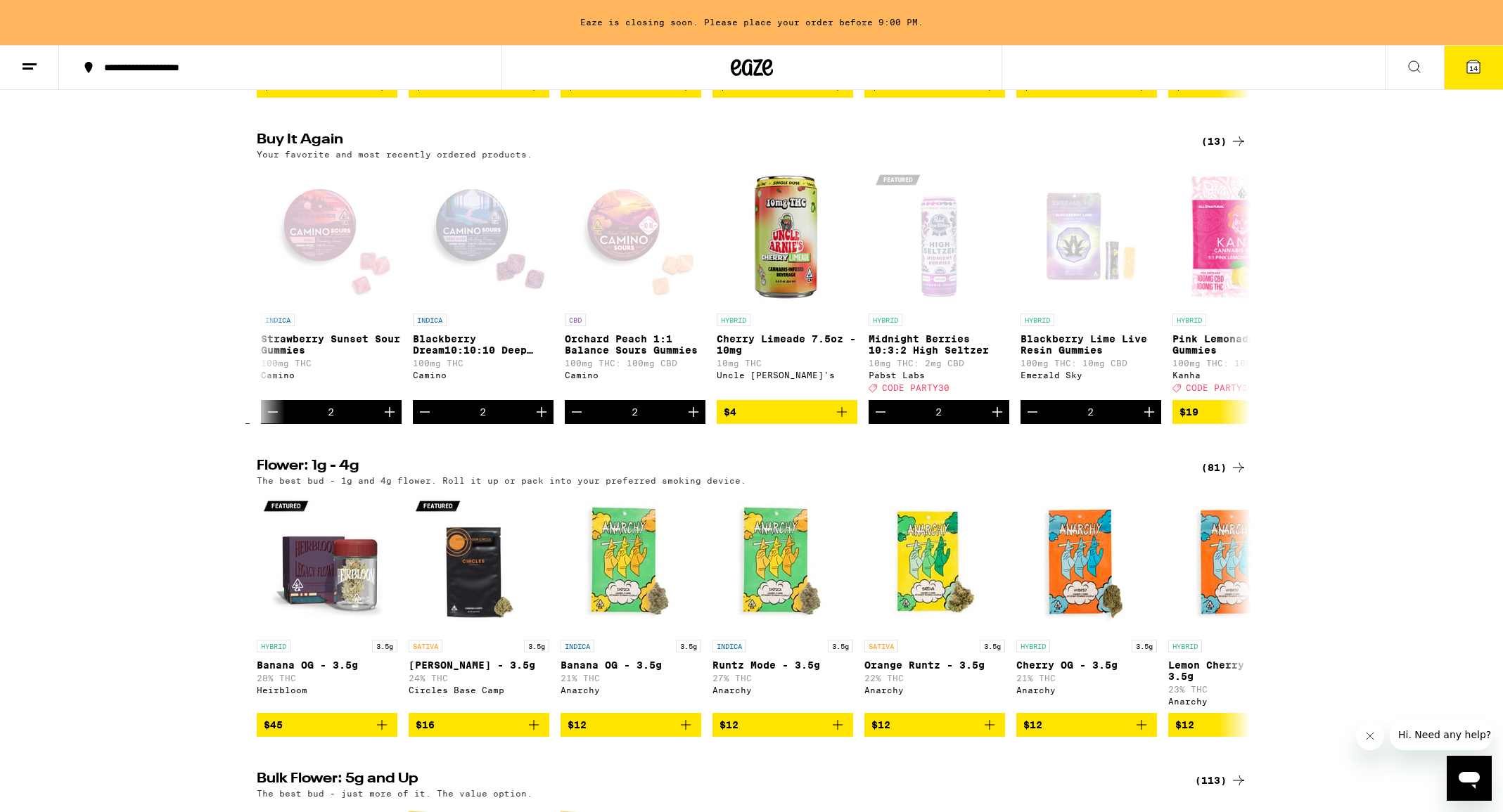
click at [1469, 65] on span "14" at bounding box center [1474, 68] width 9 height 9
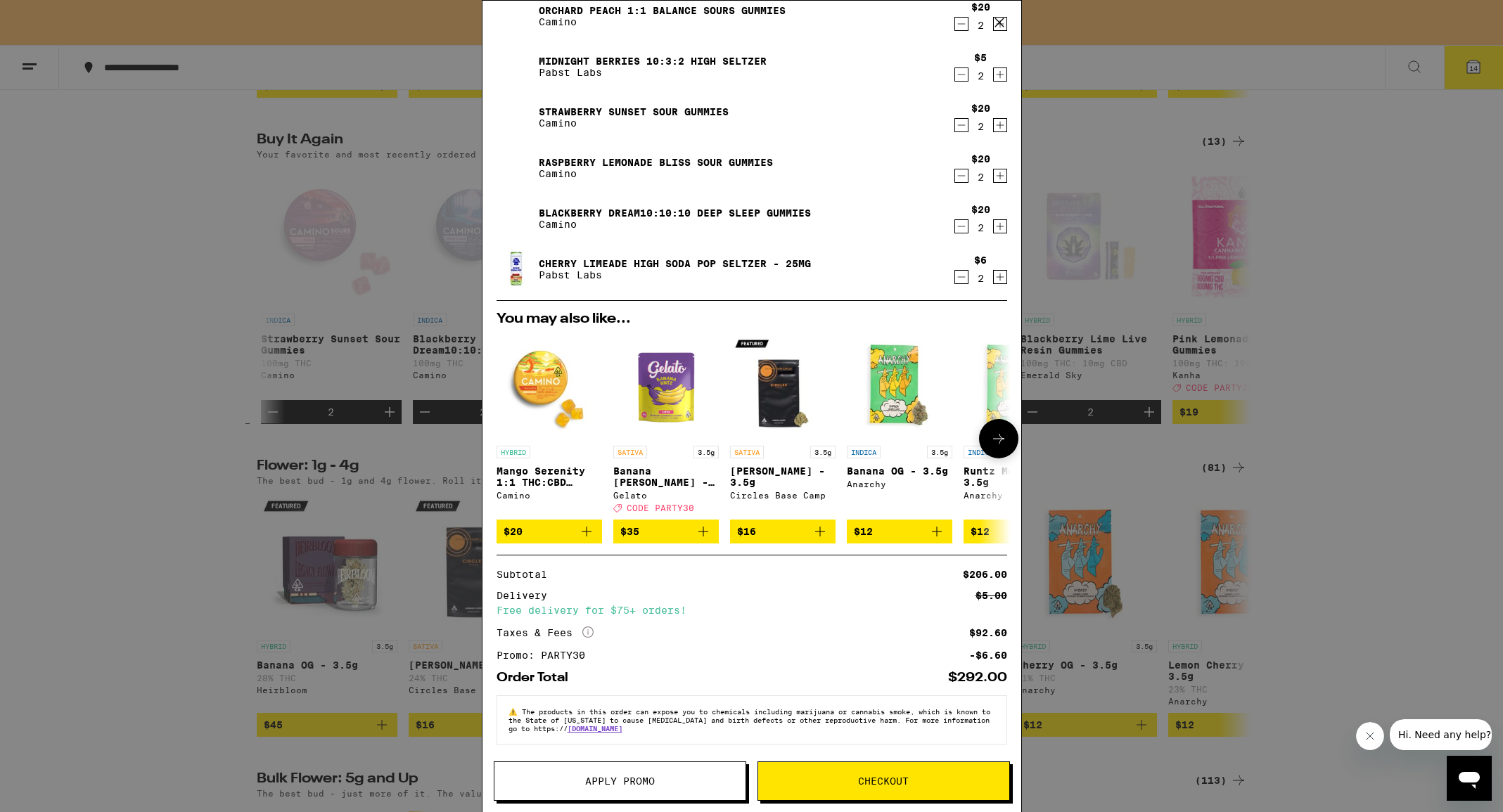
scroll to position [159, 0]
click at [849, 776] on button "Checkout" at bounding box center [883, 781] width 253 height 39
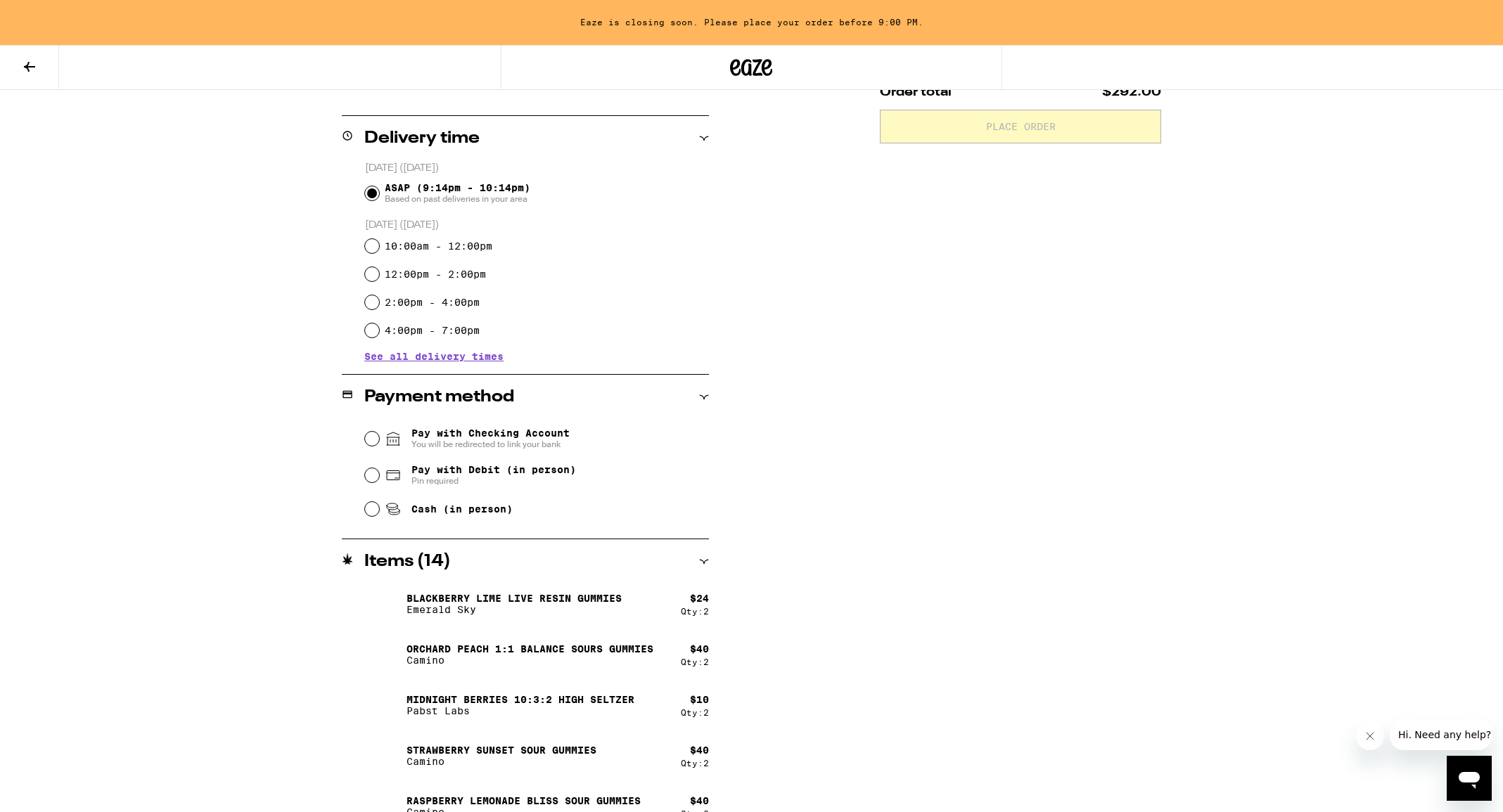
scroll to position [334, 0]
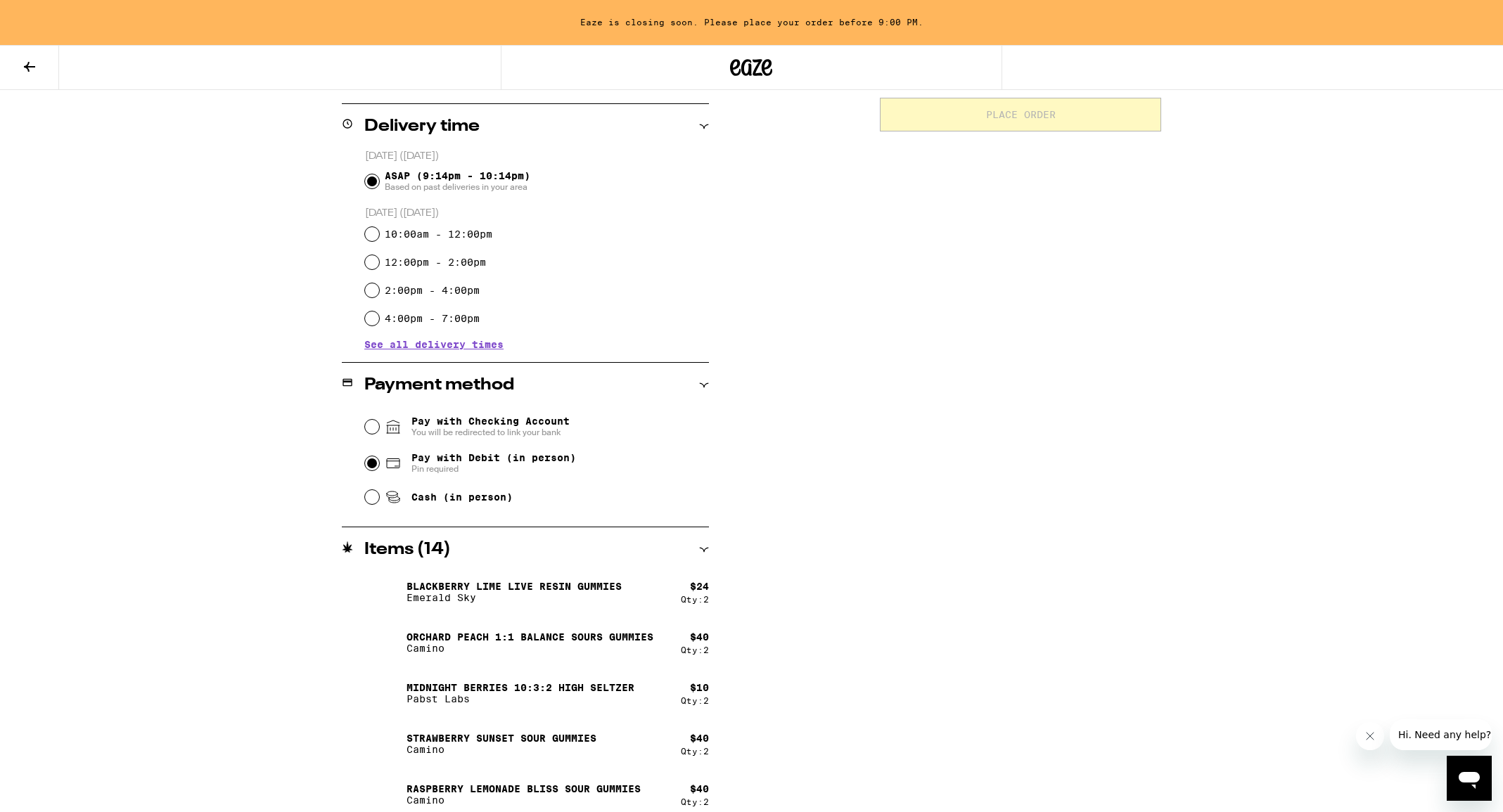
click at [369, 465] on input "Pay with Debit (in person) Pin required" at bounding box center [372, 464] width 14 height 14
radio input "true"
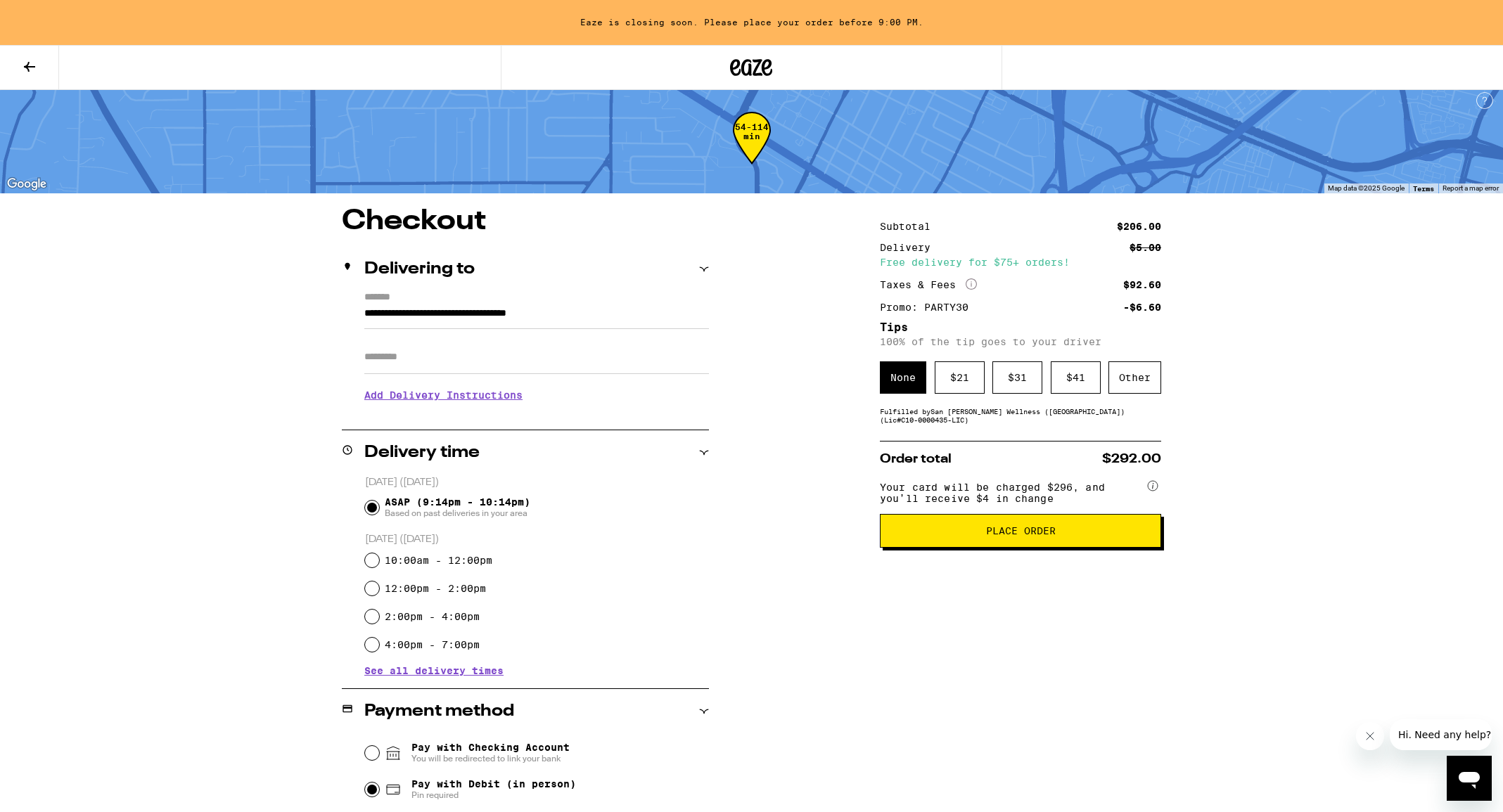
scroll to position [0, 0]
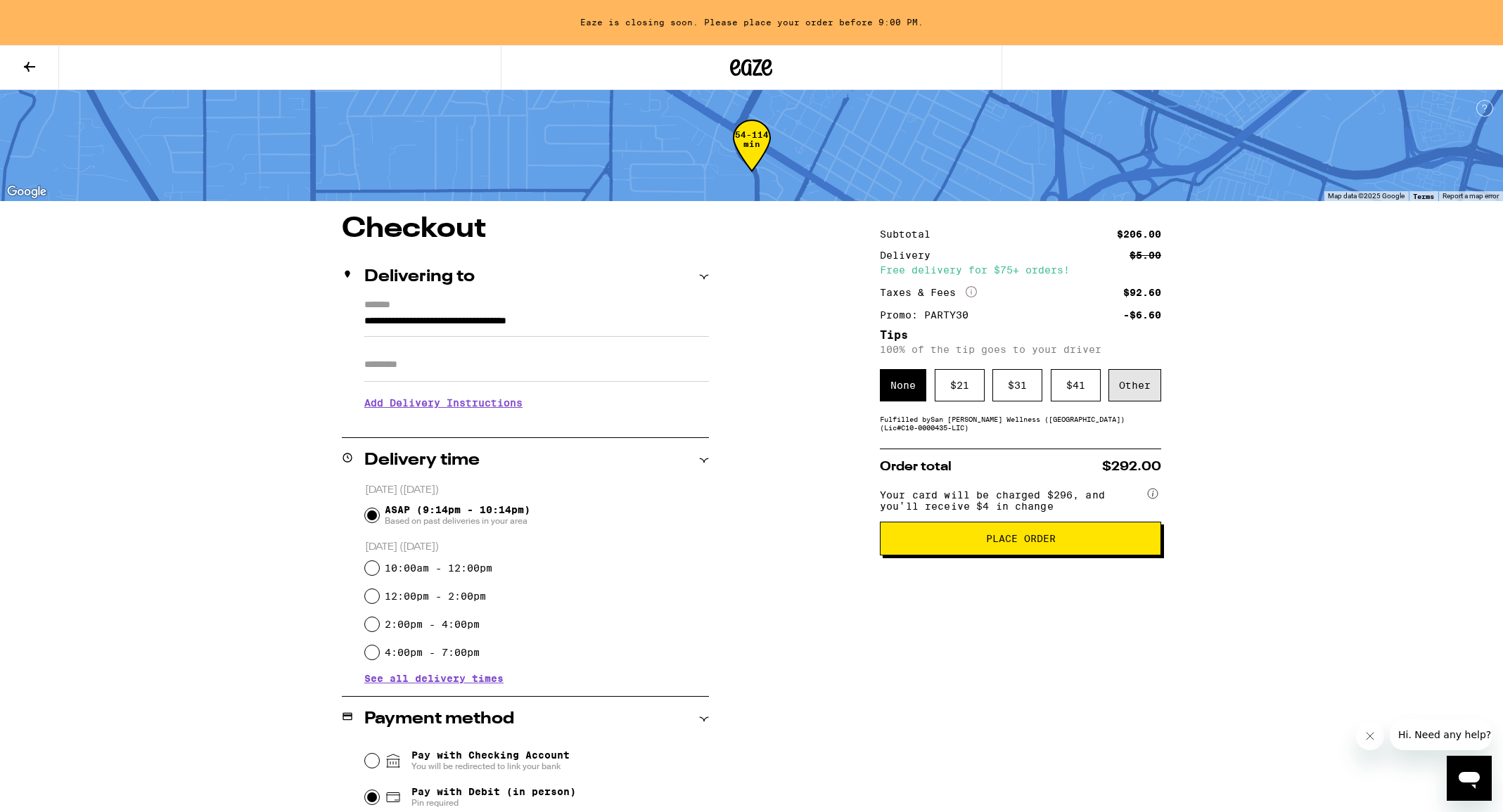
click at [1134, 383] on div "Other" at bounding box center [1135, 386] width 53 height 32
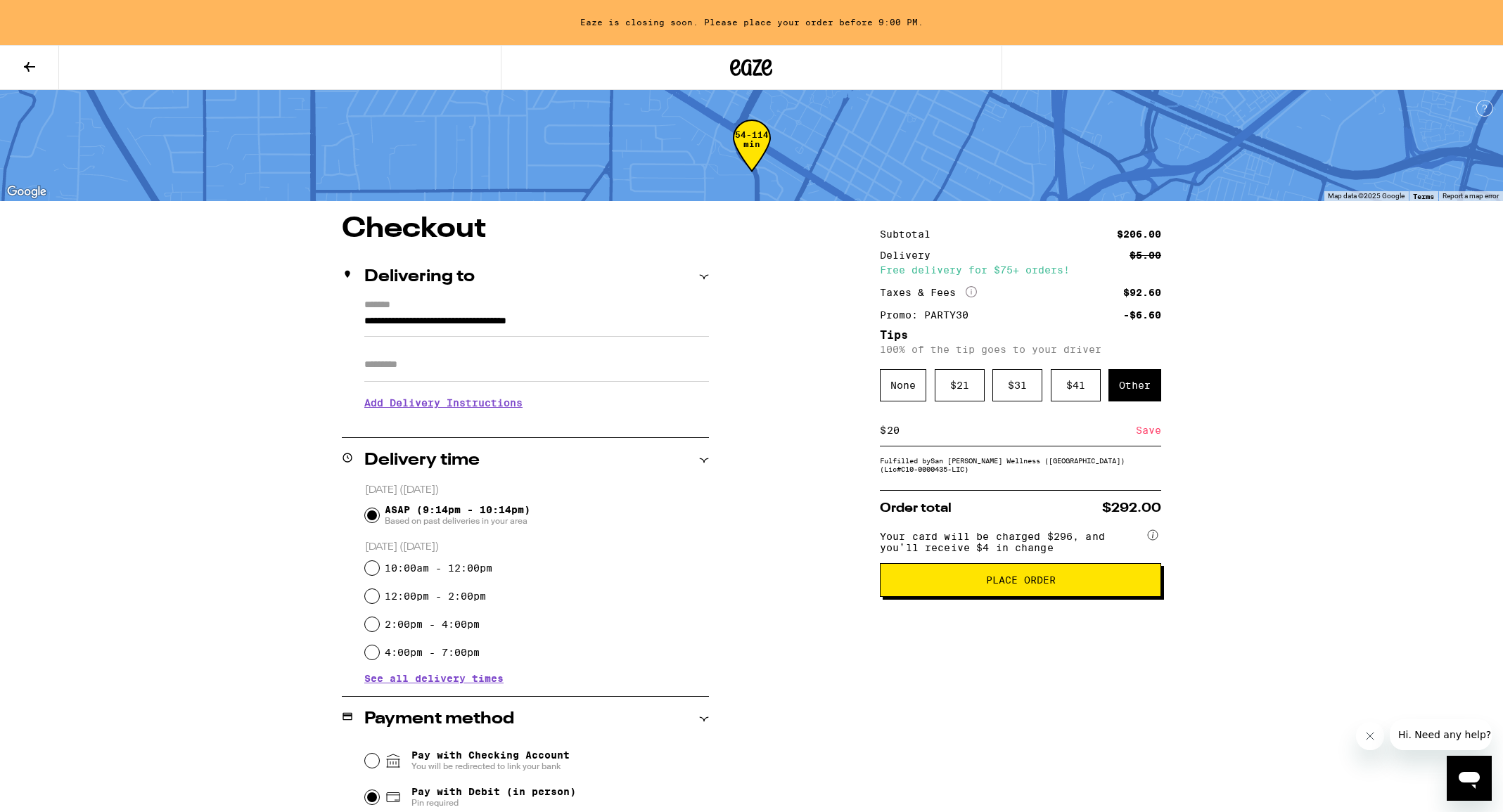
click at [1155, 434] on div "Save" at bounding box center [1148, 430] width 26 height 31
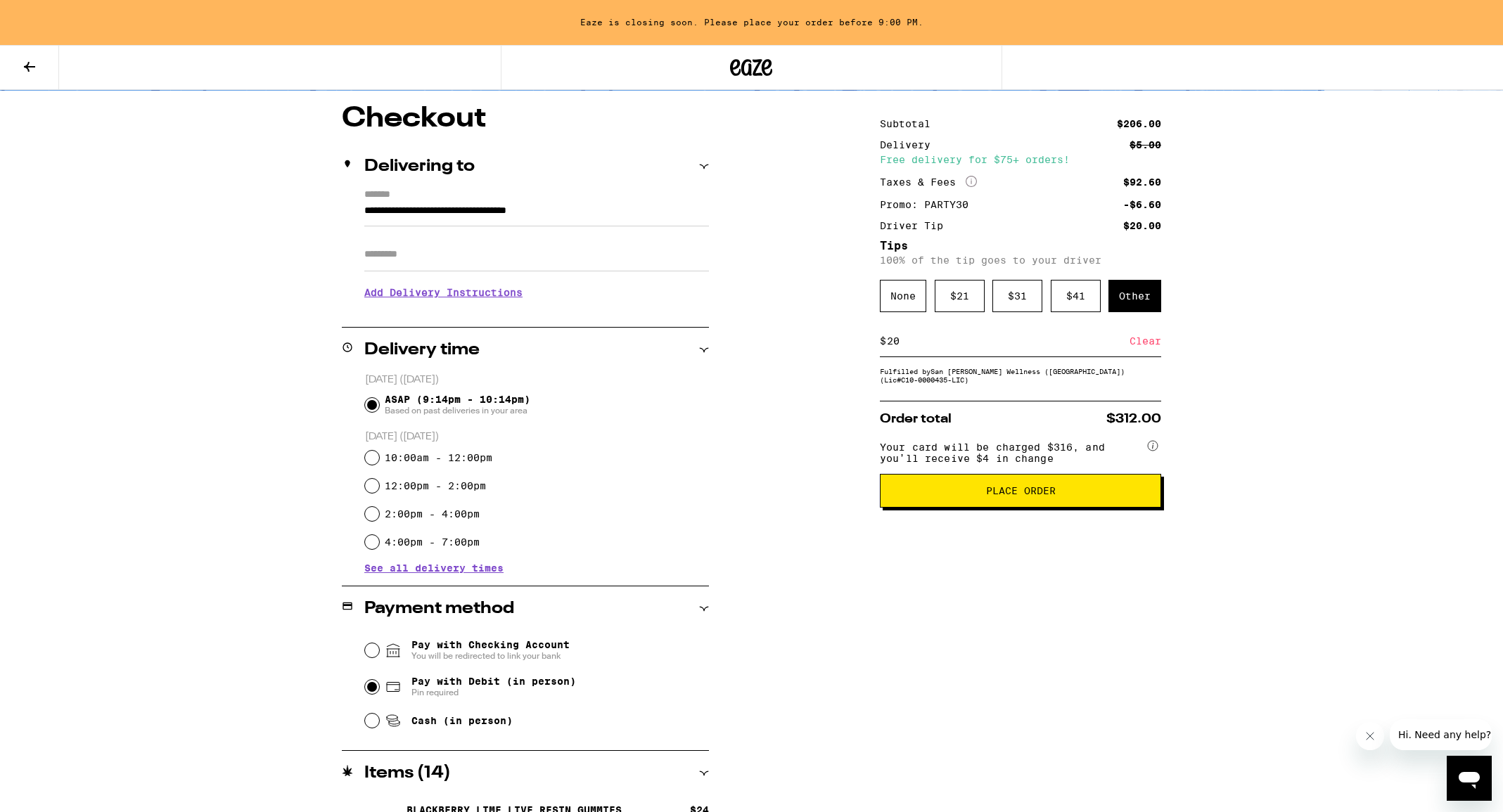
scroll to position [114, 0]
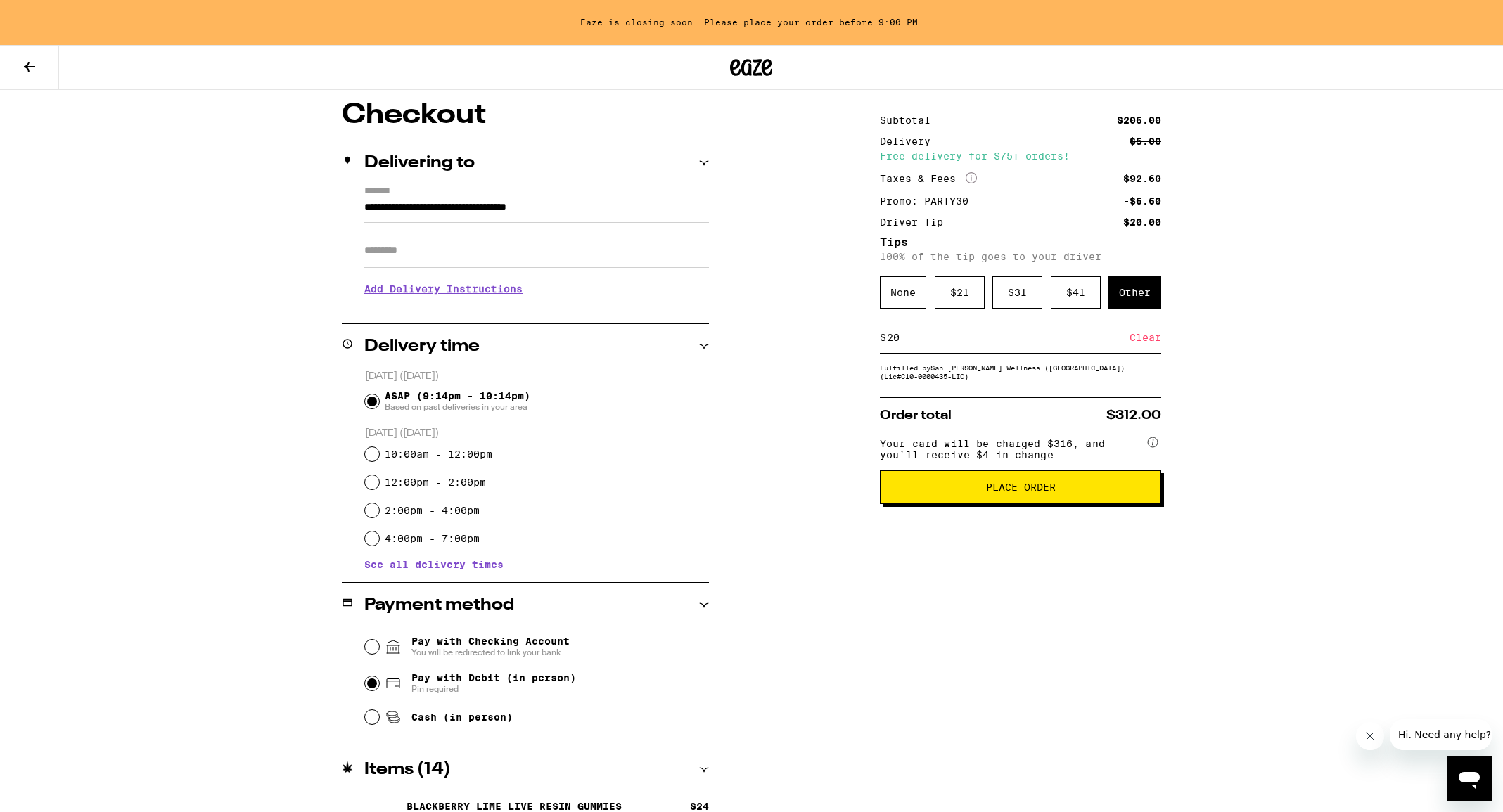
click at [911, 344] on input "20" at bounding box center [1008, 338] width 244 height 12
click at [1147, 340] on div "Save" at bounding box center [1148, 337] width 26 height 31
click at [1075, 344] on input "21" at bounding box center [1008, 338] width 244 height 12
type input "20"
click at [1146, 342] on div "Save" at bounding box center [1148, 337] width 26 height 31
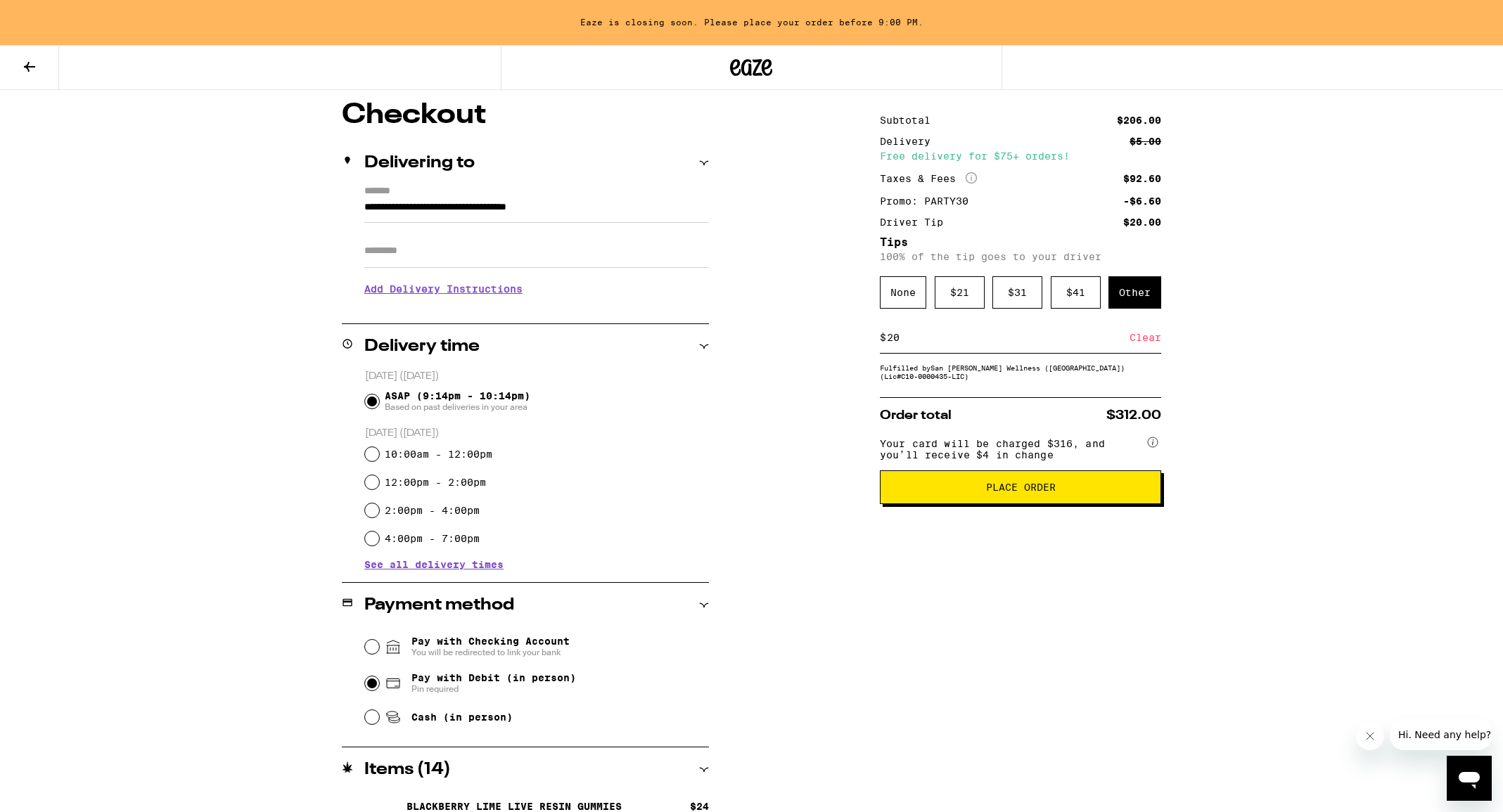
click at [1217, 408] on div "**********" at bounding box center [752, 624] width 1013 height 1047
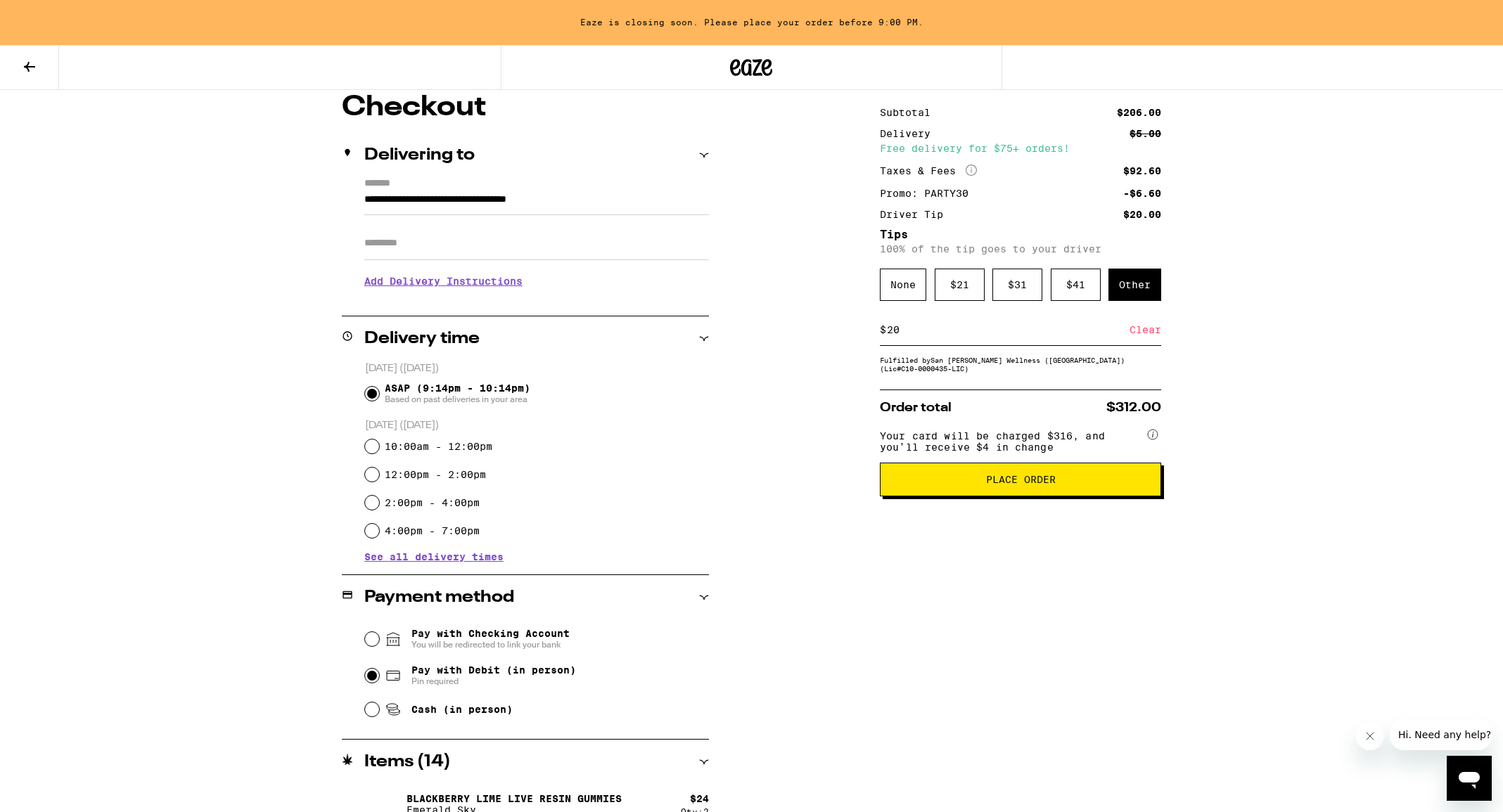
scroll to position [126, 0]
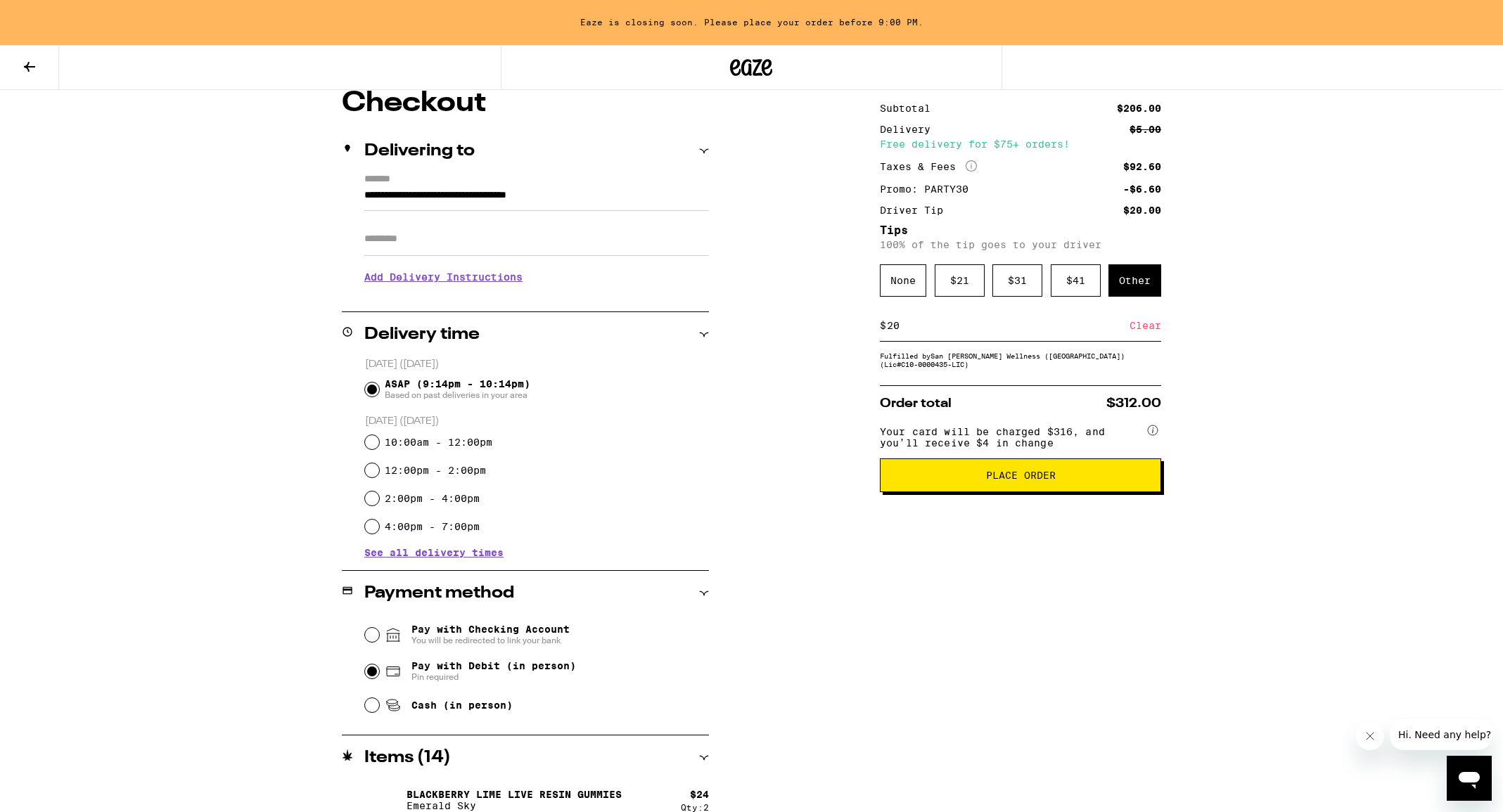
click at [464, 282] on h3 "Add Delivery Instructions" at bounding box center [536, 277] width 345 height 32
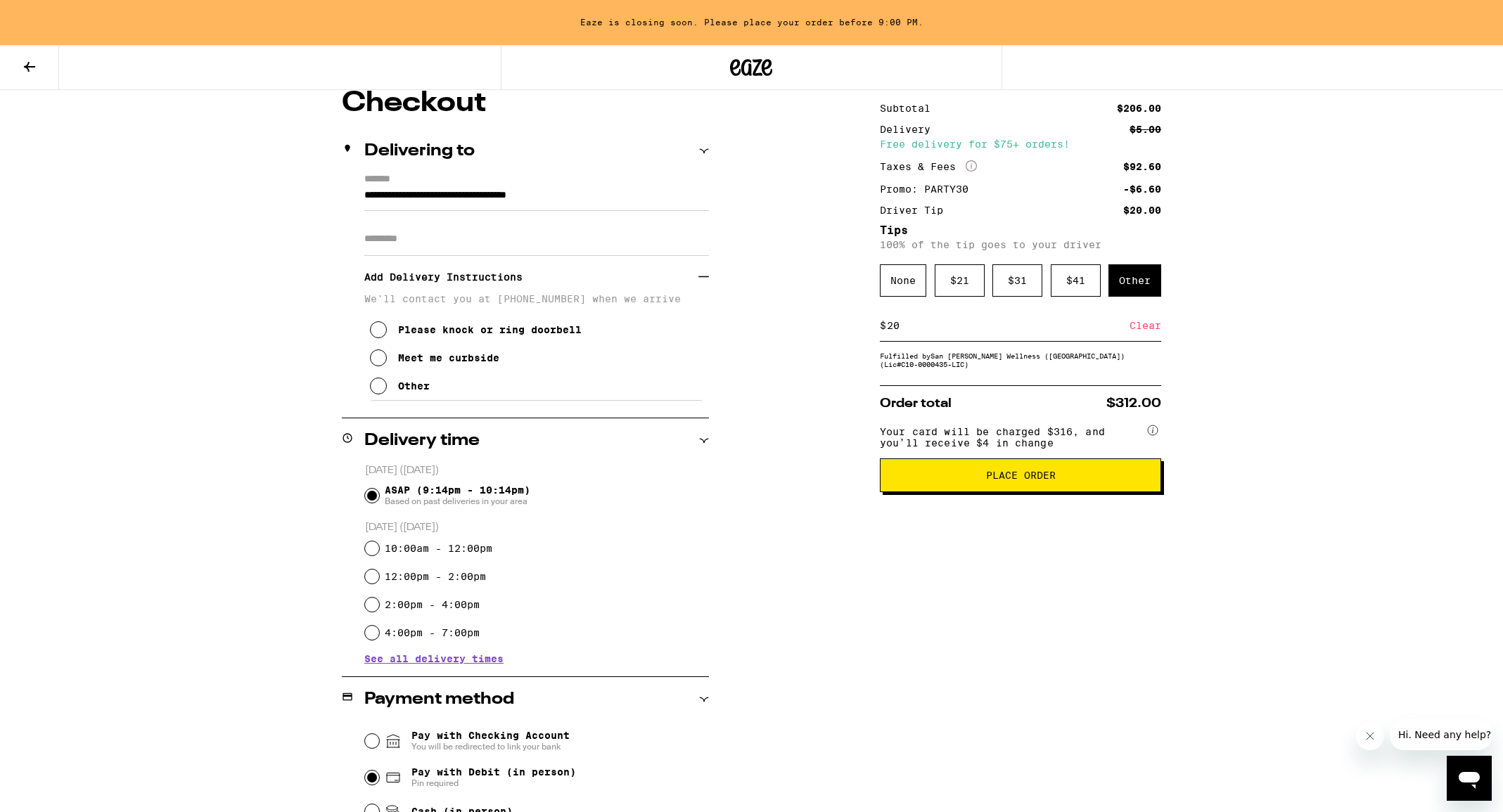
click at [434, 372] on button "Meet me curbside" at bounding box center [434, 358] width 129 height 28
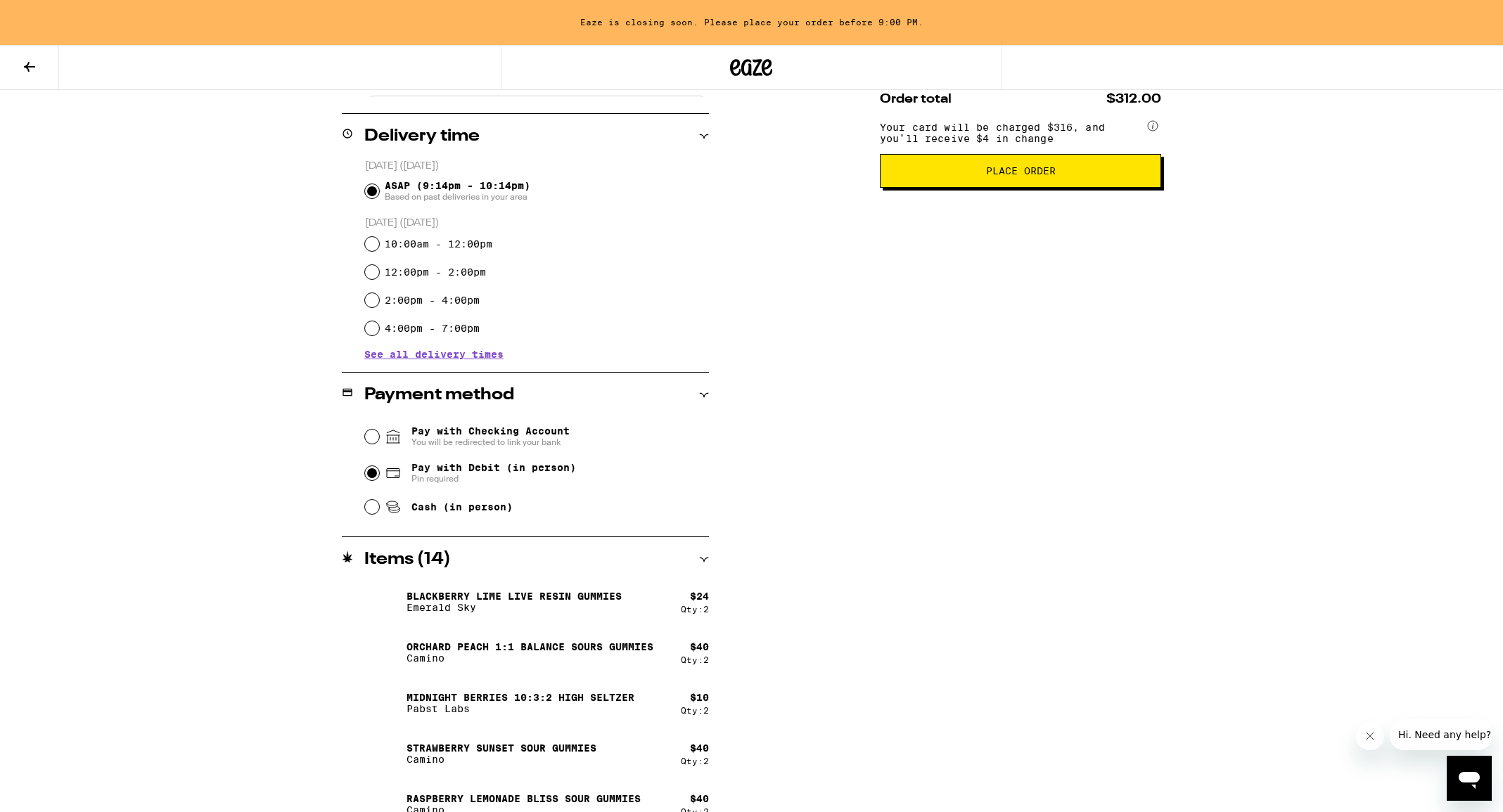
scroll to position [0, 0]
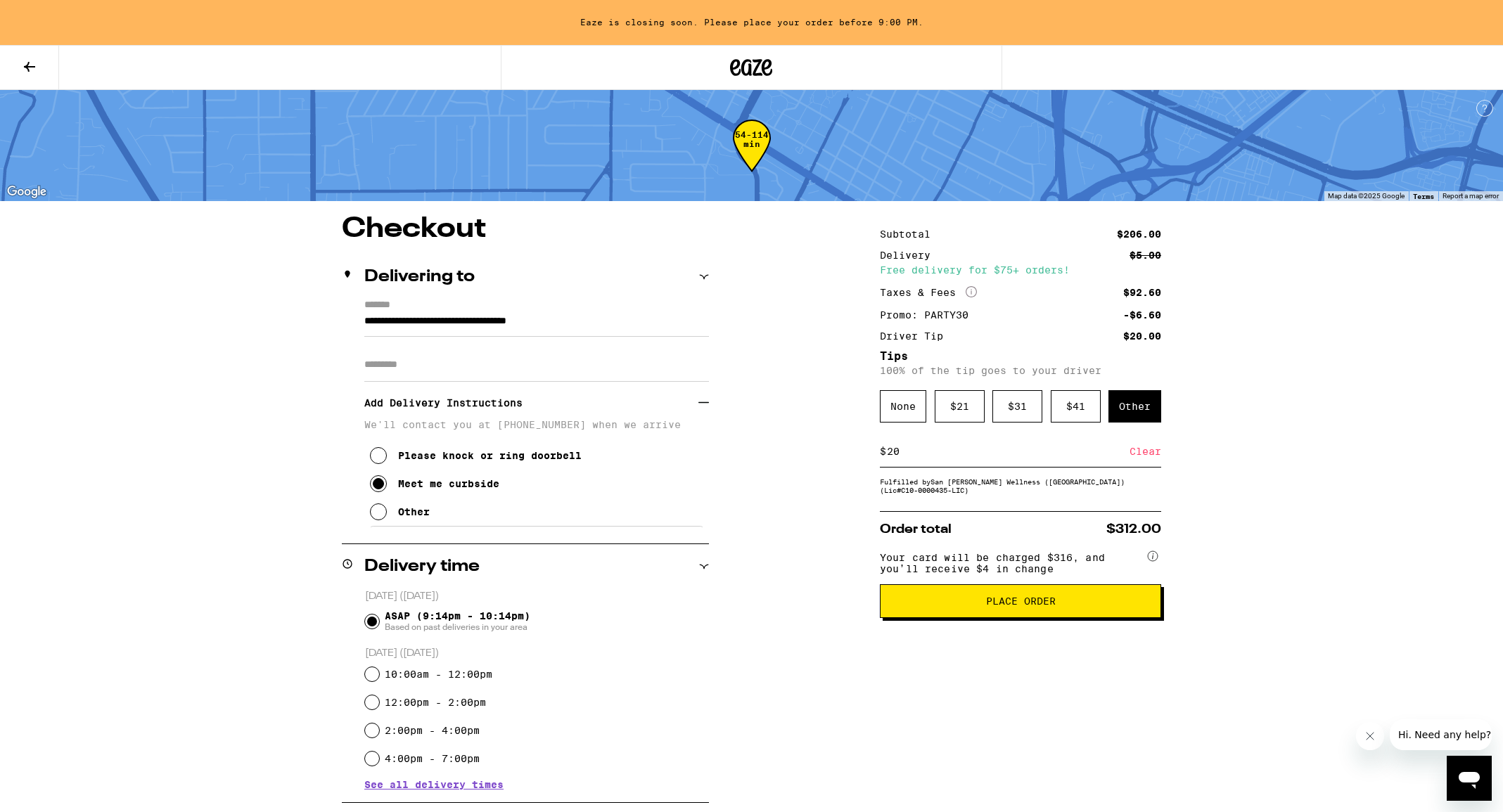
click at [998, 606] on span "Place Order" at bounding box center [1021, 601] width 70 height 10
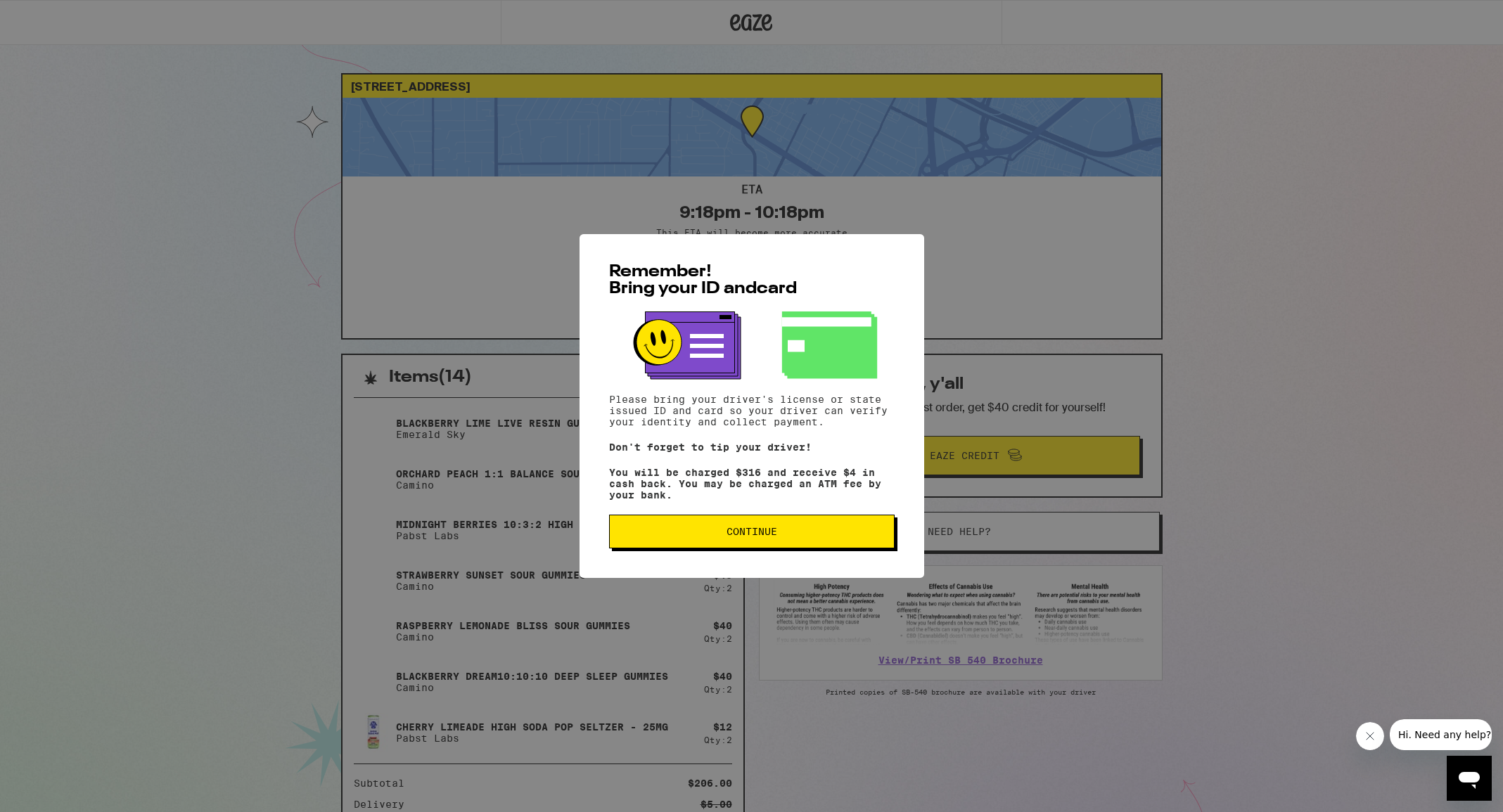
click at [849, 536] on span "Continue" at bounding box center [752, 531] width 262 height 10
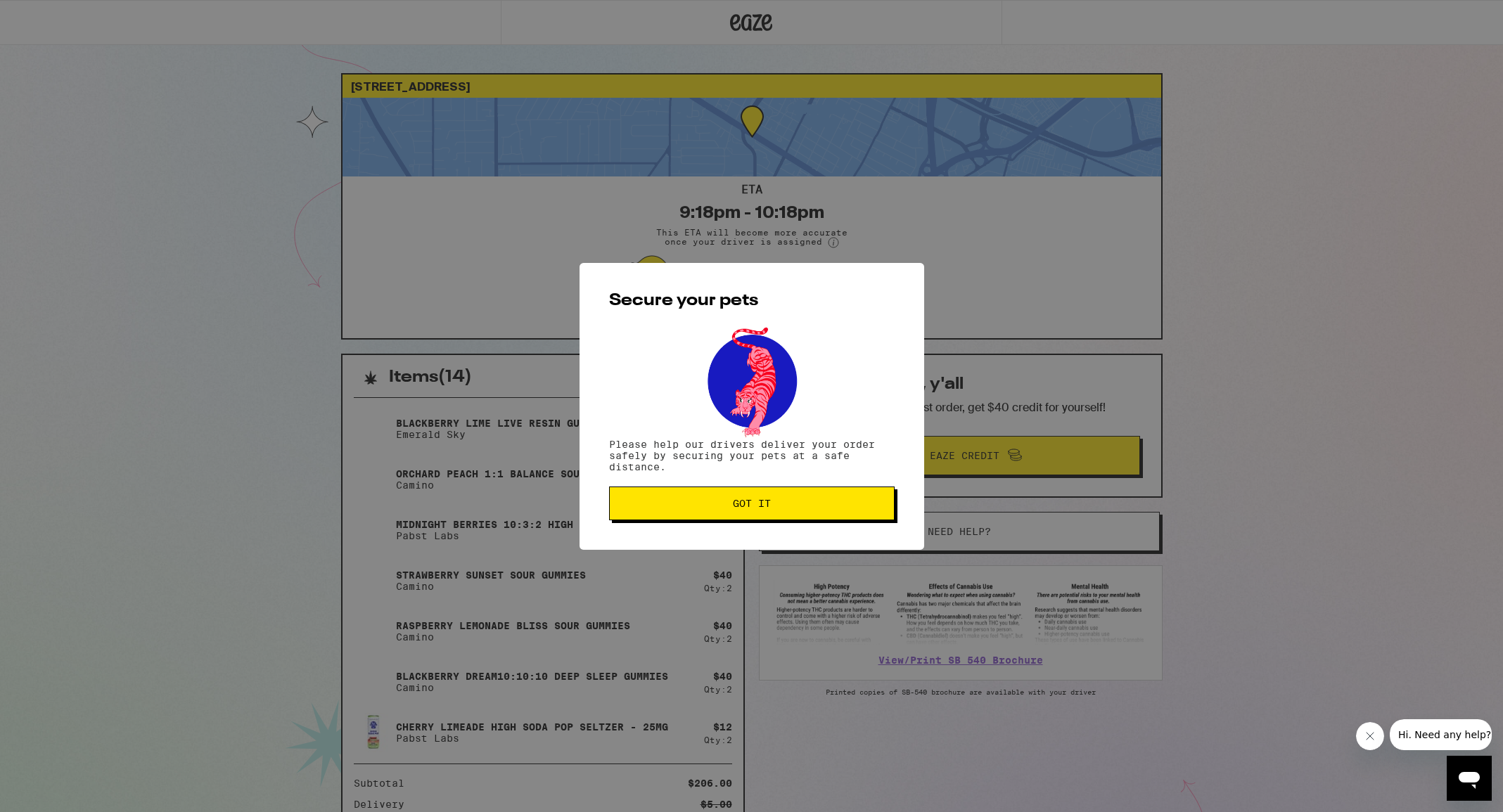
click at [799, 512] on button "Got it" at bounding box center [752, 504] width 286 height 34
